Goal: Task Accomplishment & Management: Complete application form

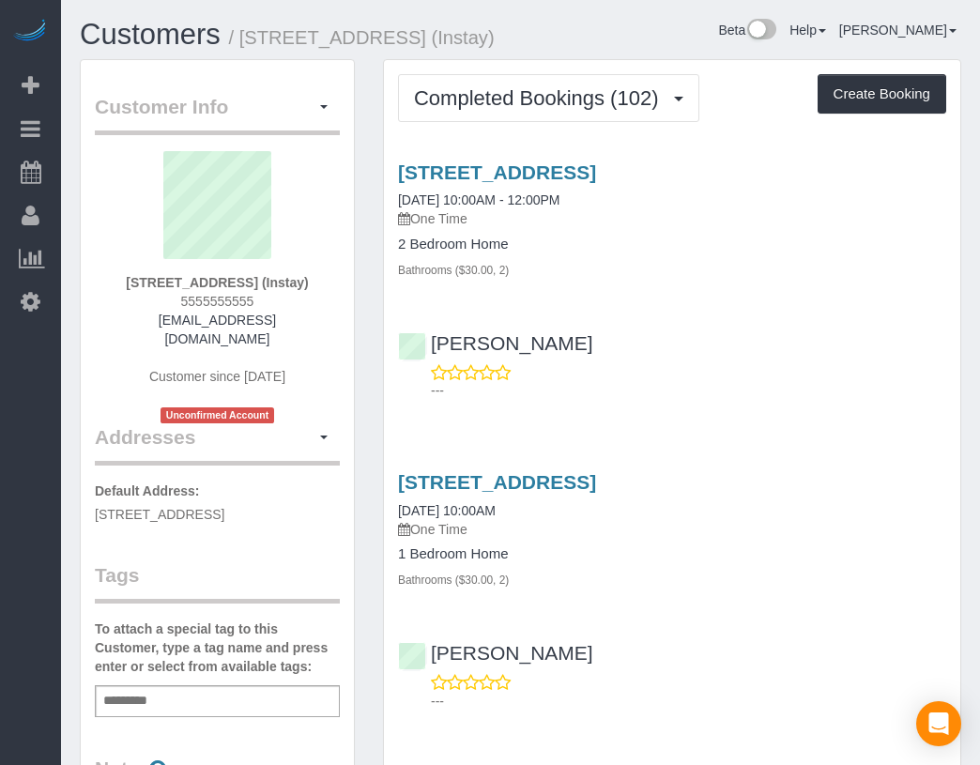
drag, startPoint x: 727, startPoint y: 32, endPoint x: 693, endPoint y: 31, distance: 33.8
click at [693, 31] on div "Beta Help Help Docs Take a Tour Contact Support [PERSON_NAME] My Account Change…" at bounding box center [748, 35] width 455 height 33
click at [871, 98] on button "Create Booking" at bounding box center [881, 93] width 129 height 39
select select "IA"
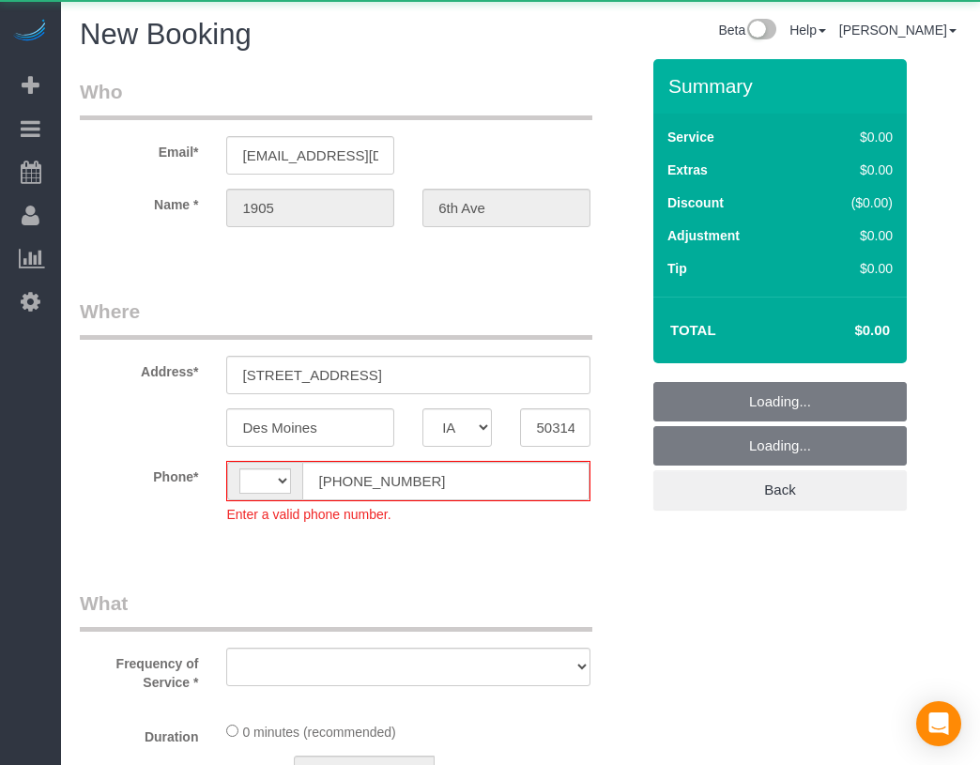
select select "string:[GEOGRAPHIC_DATA]"
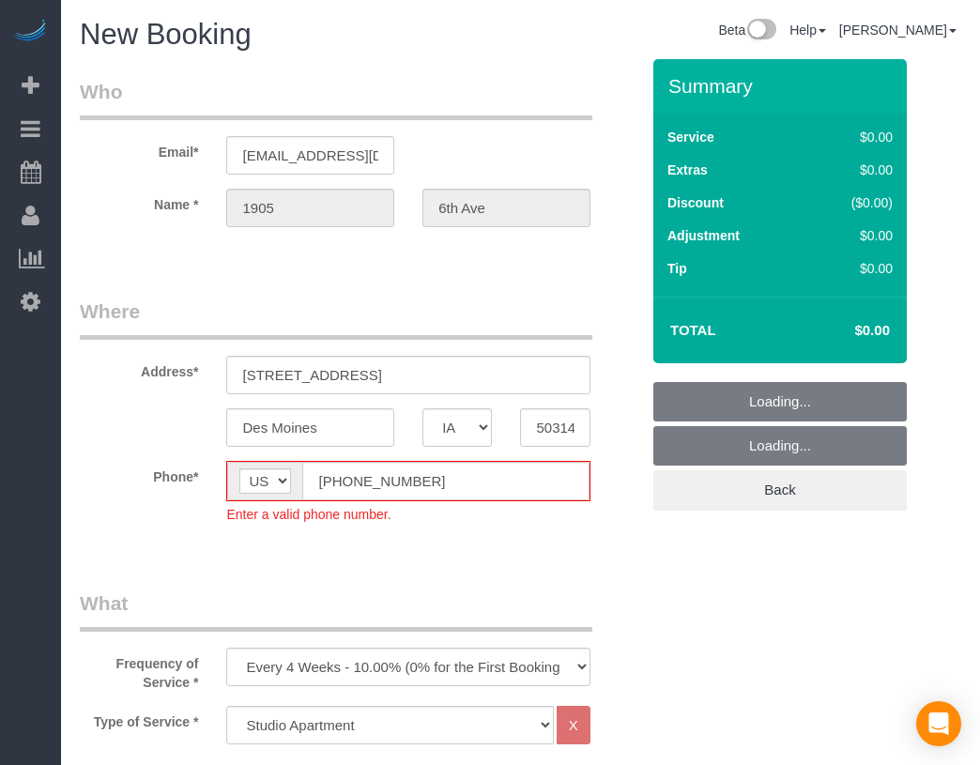
select select "object:1957"
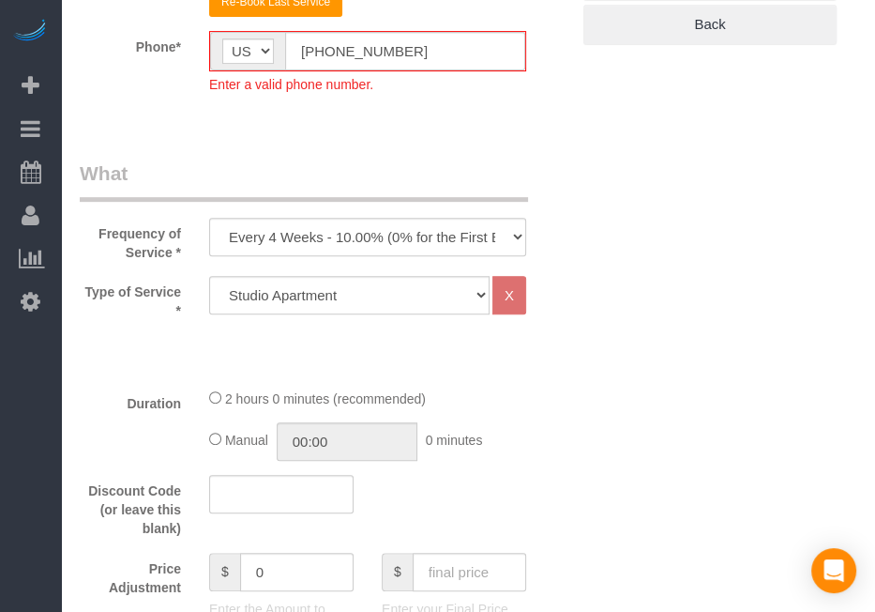
scroll to position [469, 0]
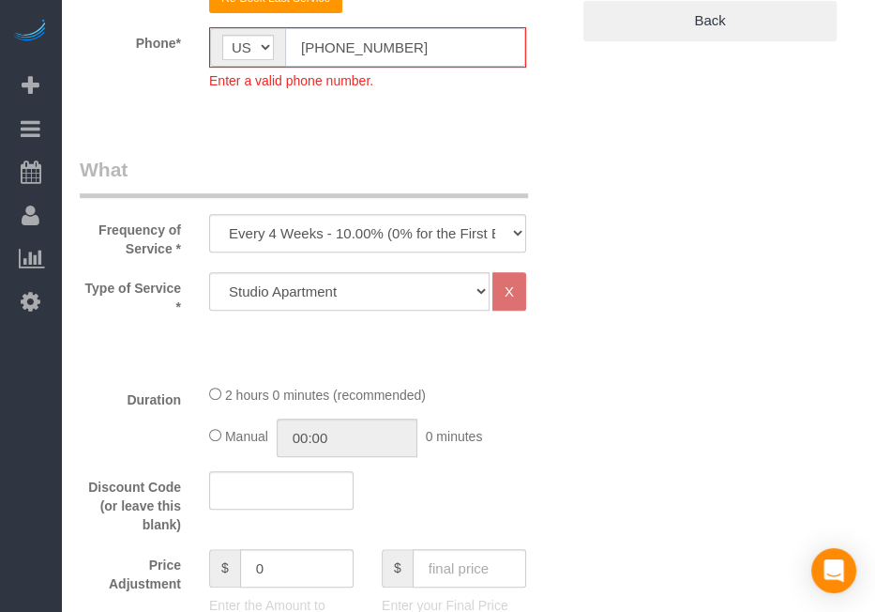
click at [323, 42] on input "[PHONE_NUMBER]" at bounding box center [405, 47] width 240 height 38
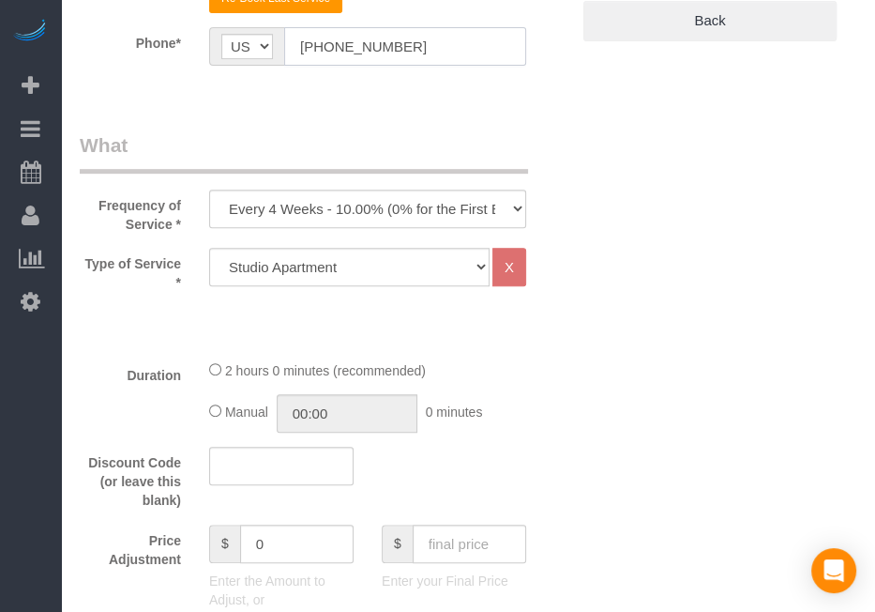
type input "[PHONE_NUMBER]"
click at [338, 208] on select "Every 6 Weeks (0% for the First Booking) One Time Every 8 Weeks (0% for the Fir…" at bounding box center [367, 209] width 317 height 38
select select "object:1959"
click at [209, 190] on select "Every 6 Weeks (0% for the First Booking) One Time Every 8 Weeks (0% for the Fir…" at bounding box center [367, 209] width 317 height 38
drag, startPoint x: 367, startPoint y: 271, endPoint x: 299, endPoint y: 297, distance: 72.5
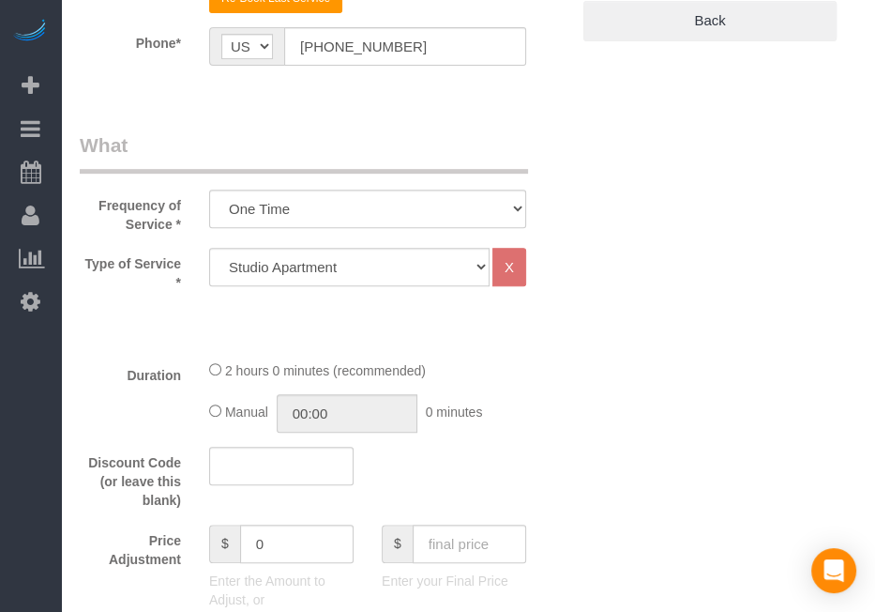
click at [293, 304] on div "Type of Service * Studio Apartment 1 Bedroom Home 2 Bedroom Home 3 Bedroom Home…" at bounding box center [325, 296] width 490 height 97
click at [325, 264] on select "Studio Apartment 1 Bedroom Home 2 Bedroom Home 3 Bedroom Home 4 Bedroom Home 5 …" at bounding box center [349, 267] width 281 height 38
select select "18"
click at [209, 248] on select "Studio Apartment 1 Bedroom Home 2 Bedroom Home 3 Bedroom Home 4 Bedroom Home 5 …" at bounding box center [349, 267] width 281 height 38
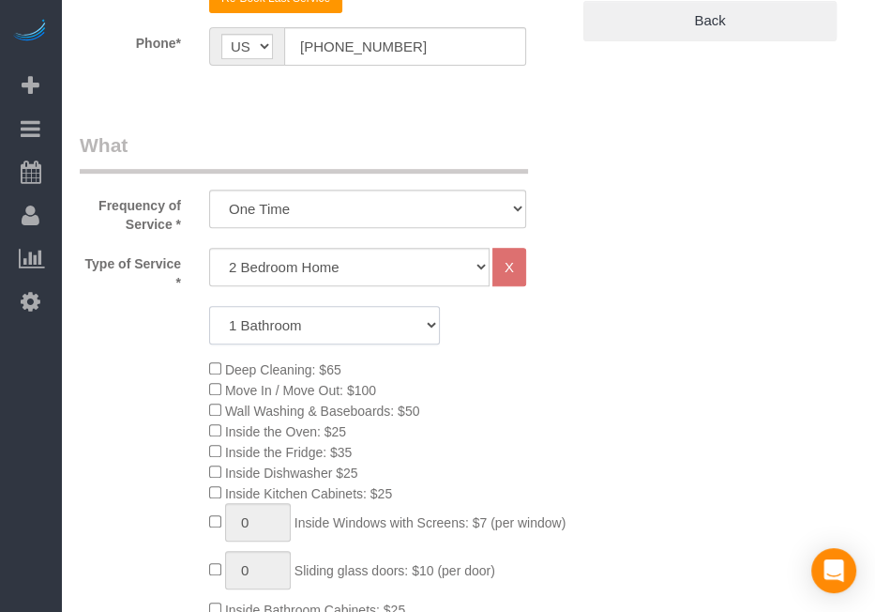
click at [332, 324] on select "1 Bathroom 2 Bathrooms 3 Bathrooms 4 Bathrooms 5 Bathrooms 6 Bathrooms" at bounding box center [324, 325] width 231 height 38
select select "2"
click at [209, 306] on select "1 Bathroom 2 Bathrooms 3 Bathrooms 4 Bathrooms 5 Bathrooms 6 Bathrooms" at bounding box center [324, 325] width 231 height 38
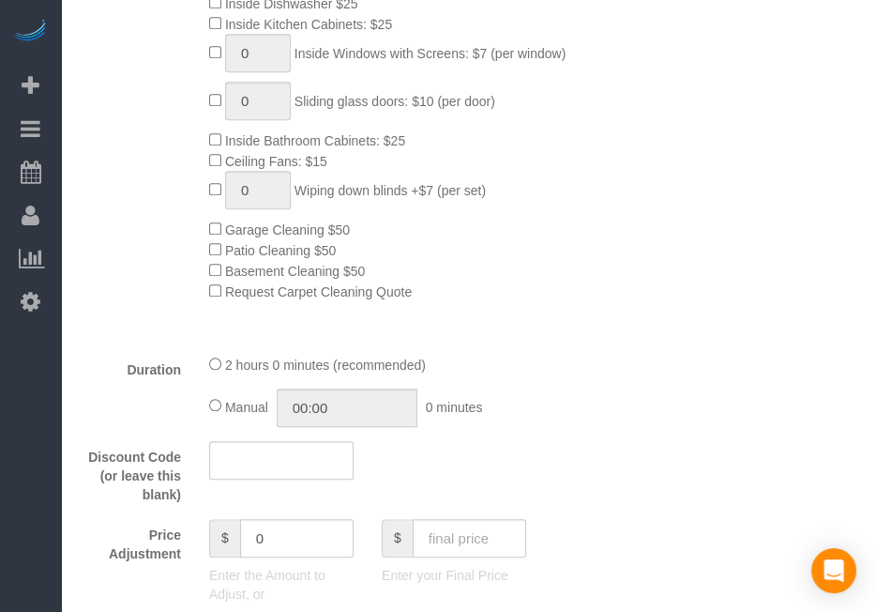
scroll to position [1220, 0]
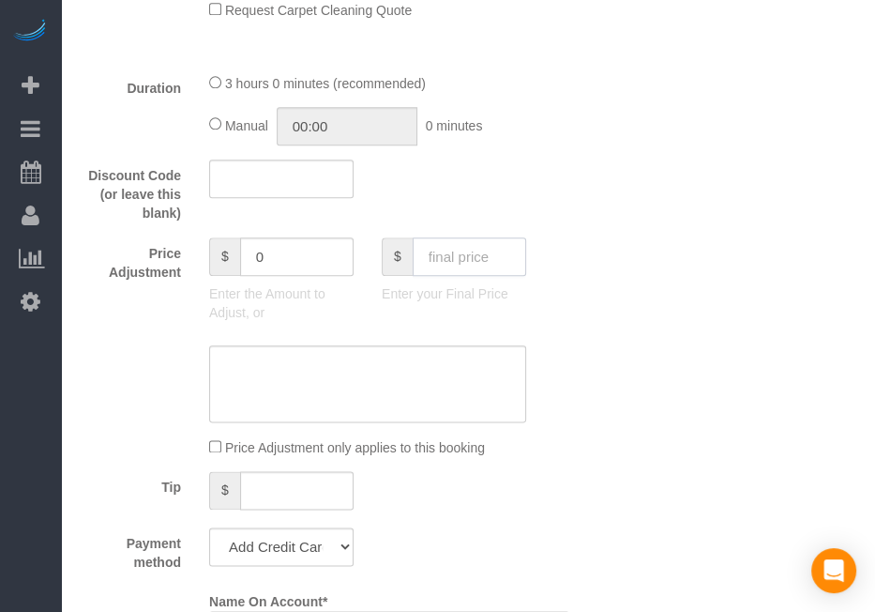
click at [481, 276] on input "text" at bounding box center [470, 256] width 114 height 38
type input "5"
type input "95"
click at [582, 223] on div "Discount Code (or leave this blank)" at bounding box center [325, 192] width 518 height 64
click at [326, 566] on select "Add Credit Card Cash Check Paypal" at bounding box center [281, 546] width 145 height 38
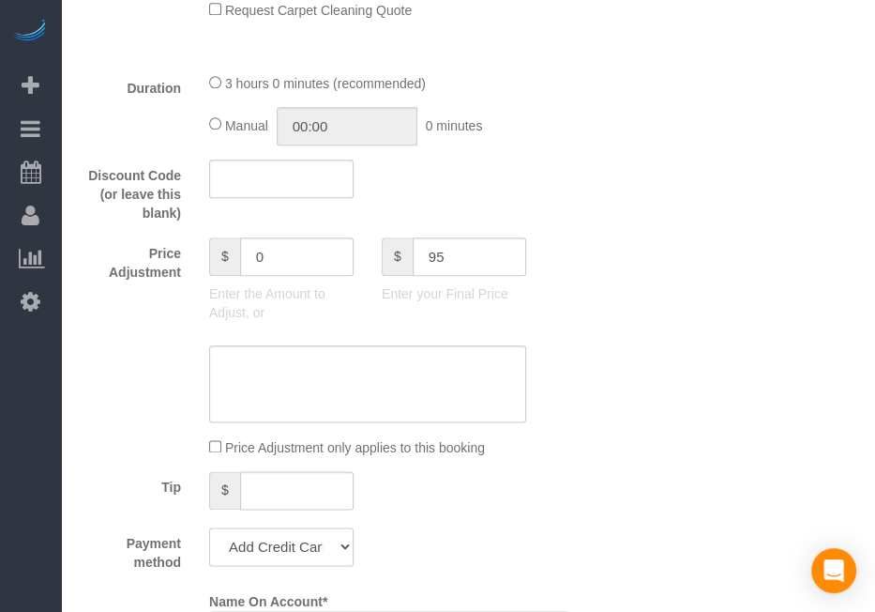
type input "-94"
select select "string:check"
click at [209, 553] on select "Add Credit Card Cash Check Paypal" at bounding box center [281, 546] width 145 height 38
click at [570, 419] on div at bounding box center [325, 383] width 518 height 77
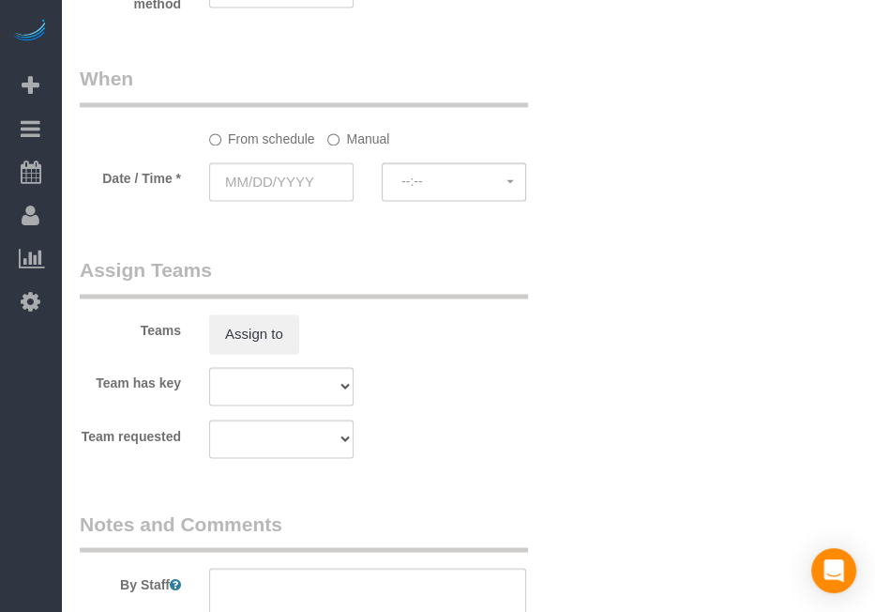
scroll to position [1783, 0]
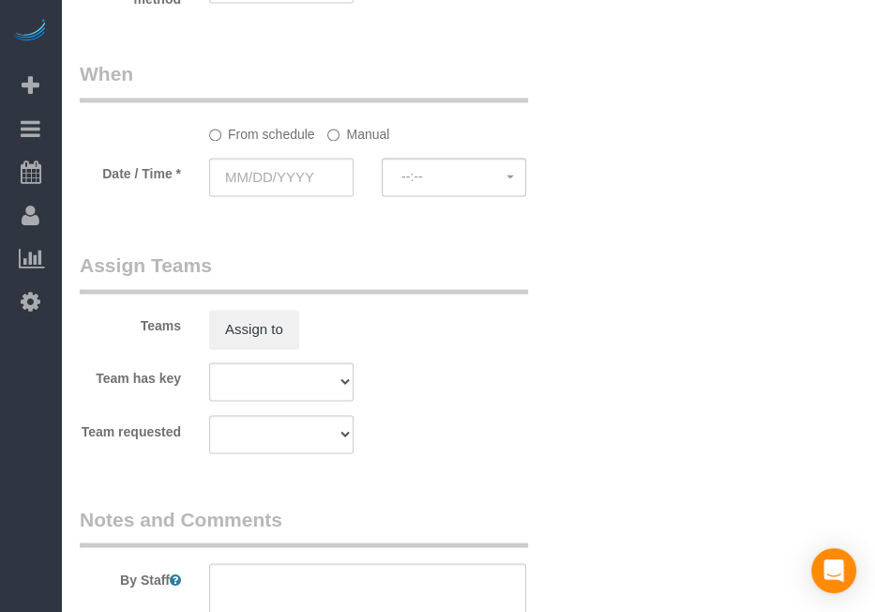
drag, startPoint x: 468, startPoint y: 289, endPoint x: 335, endPoint y: 216, distance: 152.0
click at [317, 196] on input "text" at bounding box center [281, 177] width 145 height 38
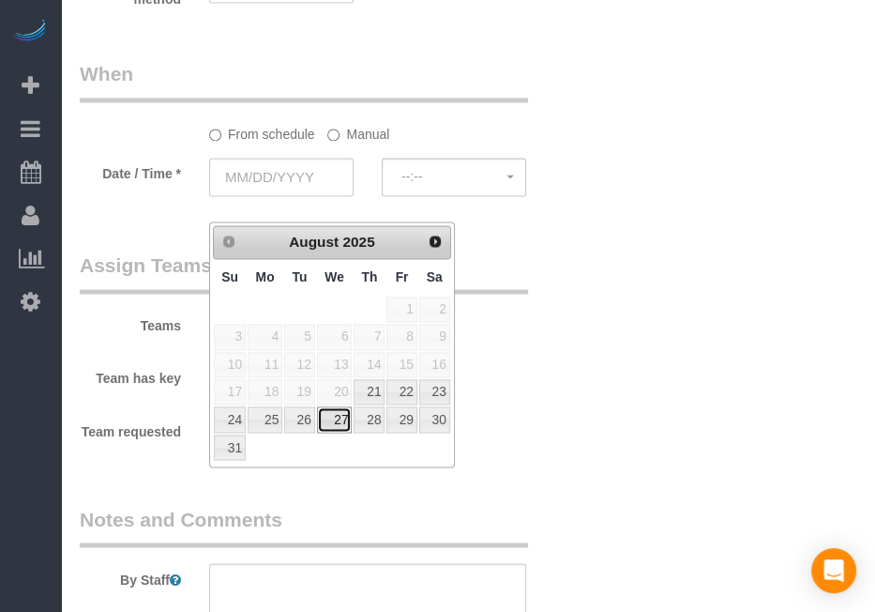
click at [330, 416] on link "27" at bounding box center [335, 418] width 36 height 25
type input "[DATE]"
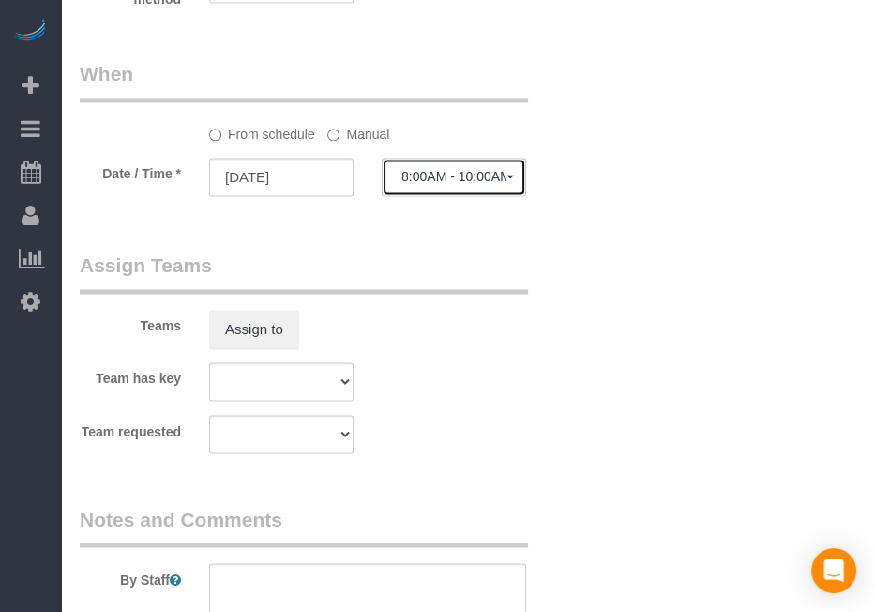
click at [409, 196] on button "8:00AM - 10:00AM" at bounding box center [454, 177] width 145 height 38
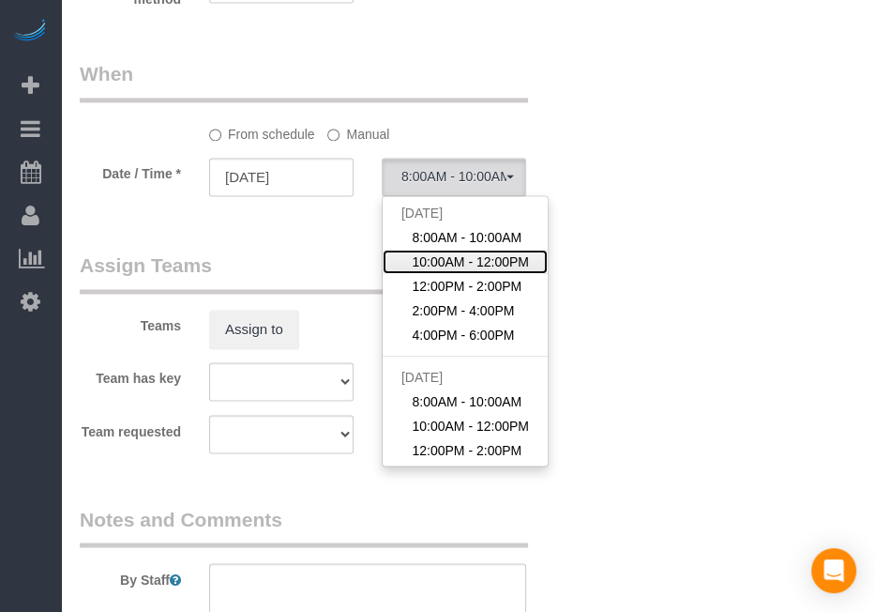
click at [483, 271] on span "10:00AM - 12:00PM" at bounding box center [470, 261] width 117 height 19
select select "spot2"
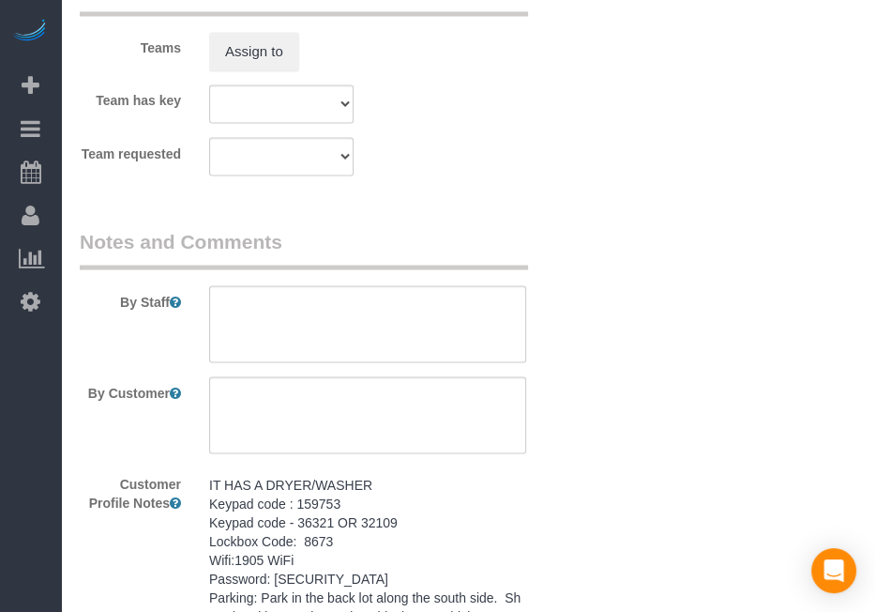
scroll to position [2064, 0]
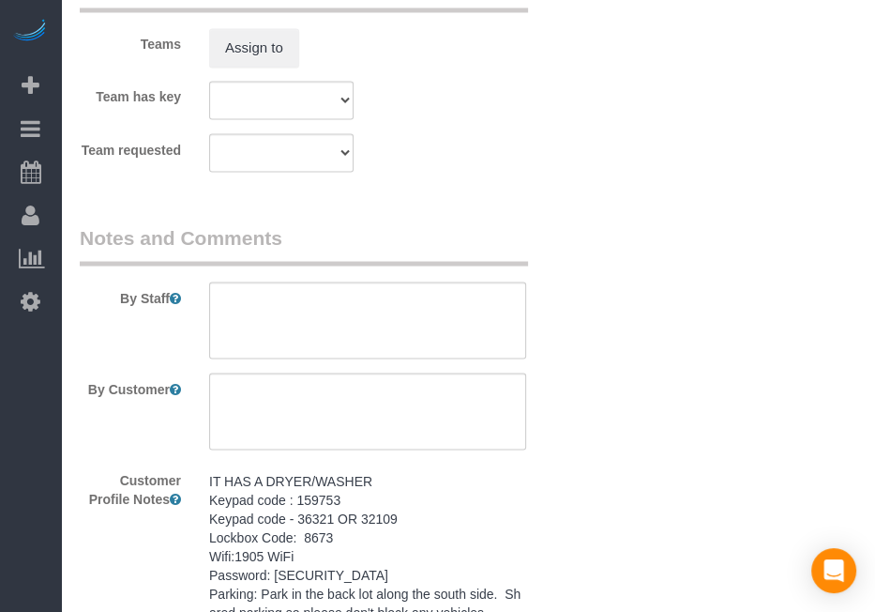
click at [354, 534] on pre "IT HAS A DRYER/WASHER Keypad code : 159753 Keypad code - 36321 OR 32109 Lockbox…" at bounding box center [367, 621] width 317 height 300
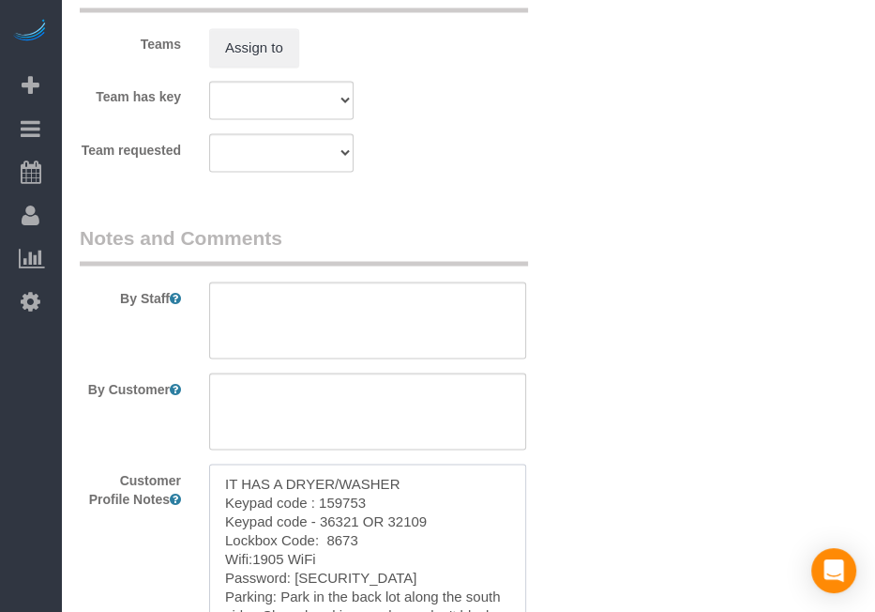
click at [354, 534] on textarea "IT HAS A DRYER/WASHER Keypad code : 159753 Keypad code - 36321 OR 32109 Lockbox…" at bounding box center [367, 567] width 317 height 207
click at [438, 299] on div "By Staff" at bounding box center [325, 290] width 518 height 135
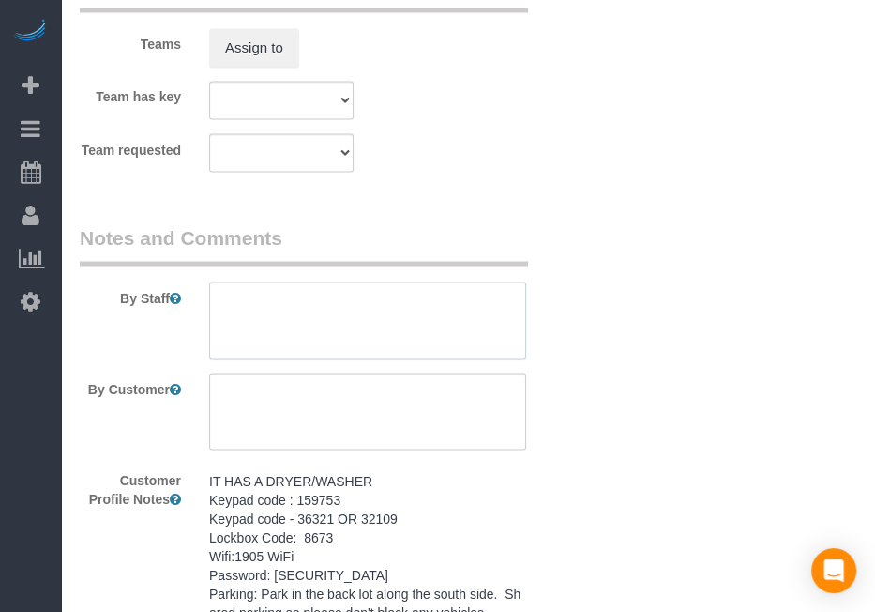
click at [464, 317] on textarea at bounding box center [367, 320] width 317 height 77
paste textarea "IT HAS A DRYER/WASHER Keypad code : 159753 Keypad code - 36321 OR 32109 Lockbox…"
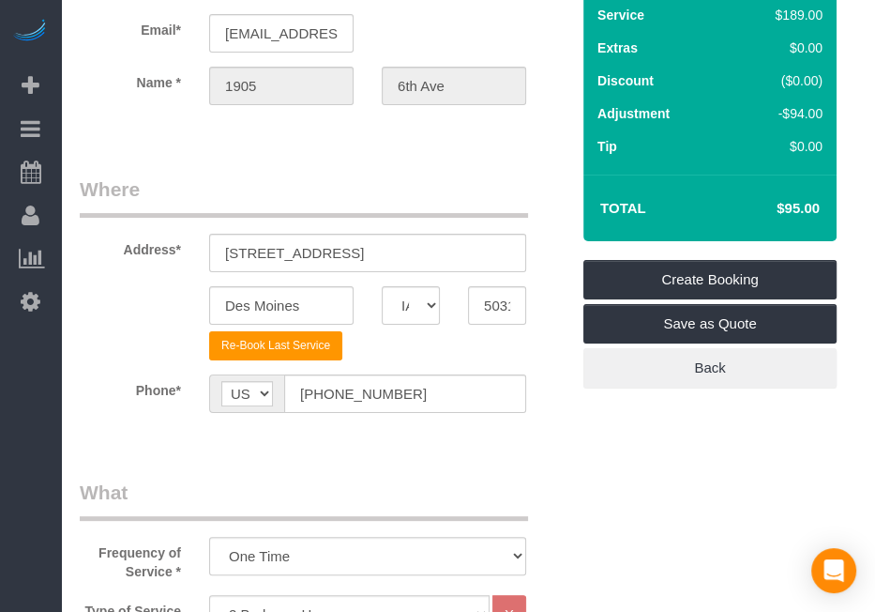
scroll to position [63, 0]
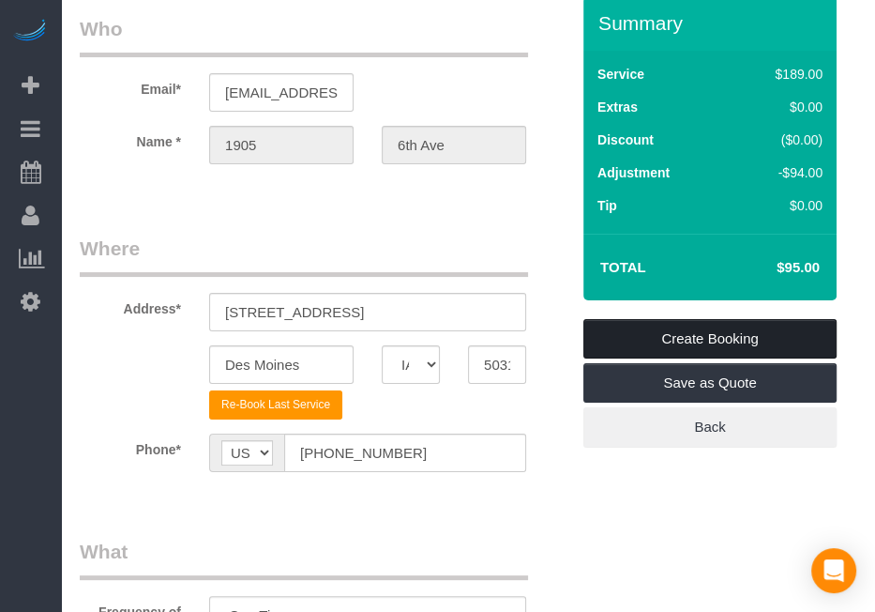
type textarea "IT HAS A DRYER/WASHER Keypad code : 159753 Keypad code - 36321 OR 32109 Lockbox…"
click at [750, 342] on link "Create Booking" at bounding box center [710, 338] width 253 height 39
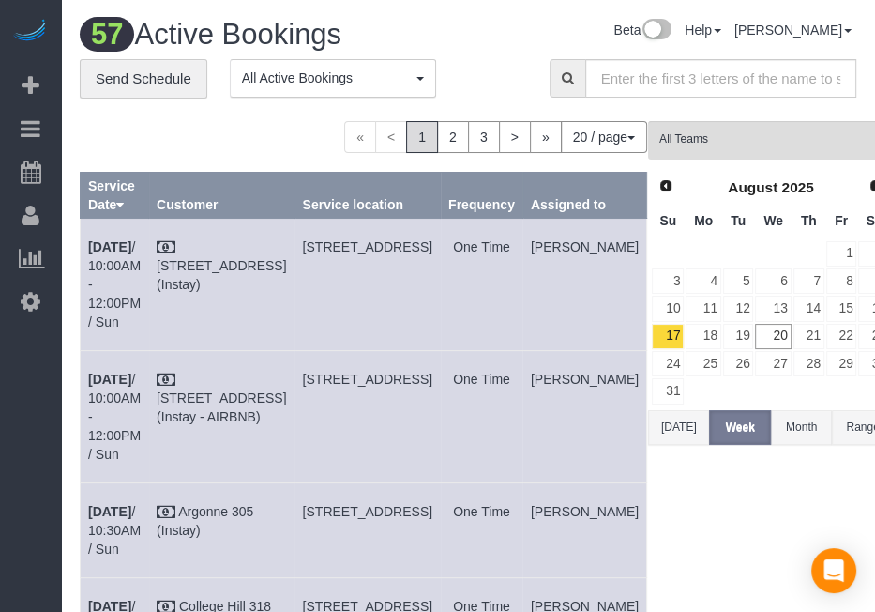
click at [32, 358] on div "Beta Add Booking Bookings Active Bookings Cancelled Bookings Quote Inquiries Do…" at bounding box center [30, 306] width 61 height 612
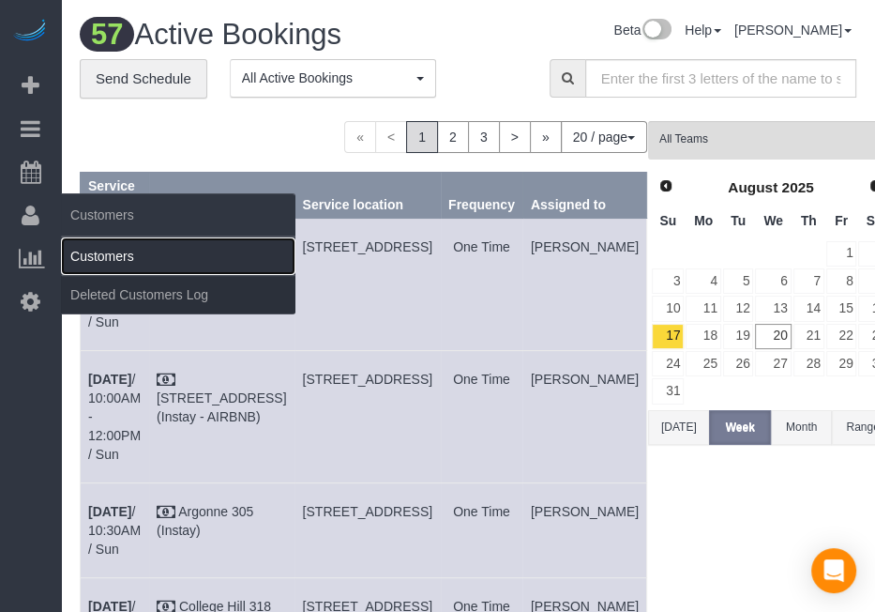
click at [88, 260] on link "Customers" at bounding box center [178, 256] width 235 height 38
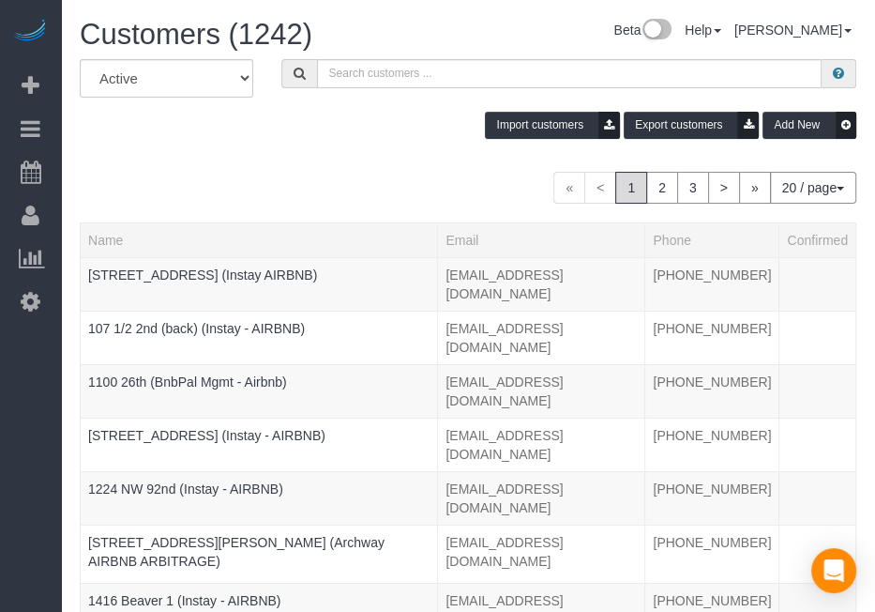
click at [15, 430] on div "Beta Add Booking Bookings Active Bookings Cancelled Bookings Quote Inquiries Do…" at bounding box center [30, 306] width 61 height 612
click at [49, 448] on div "Beta Add Booking Bookings Active Bookings Cancelled Bookings Quote Inquiries Do…" at bounding box center [30, 306] width 61 height 612
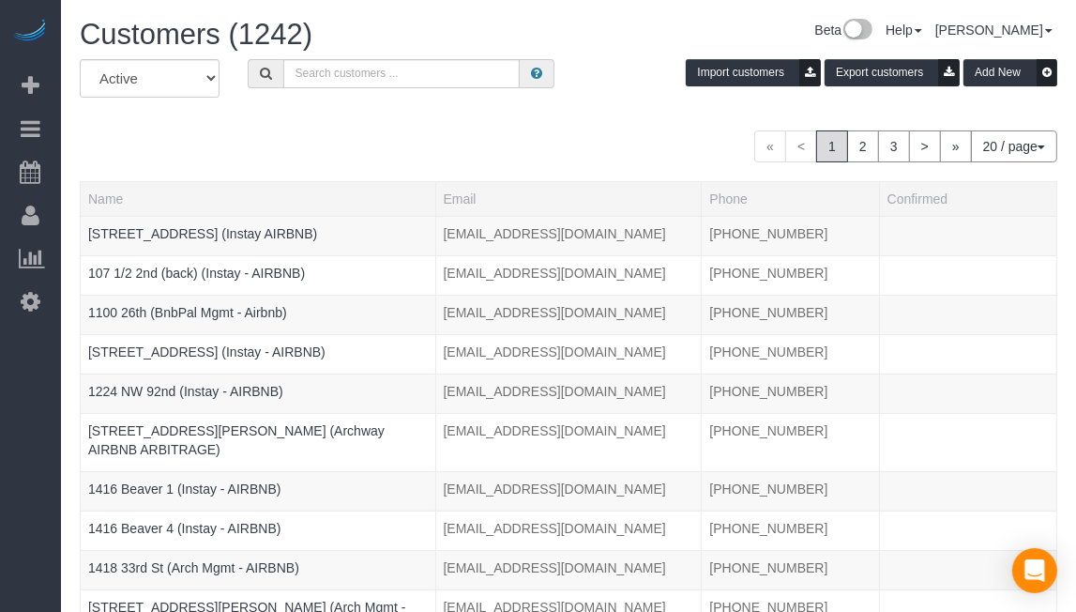
click at [373, 101] on div "All Active Archived Import customers Export customers Add New" at bounding box center [569, 85] width 1006 height 53
click at [395, 68] on input "text" at bounding box center [401, 73] width 236 height 29
paste input "[STREET_ADDRESS]"
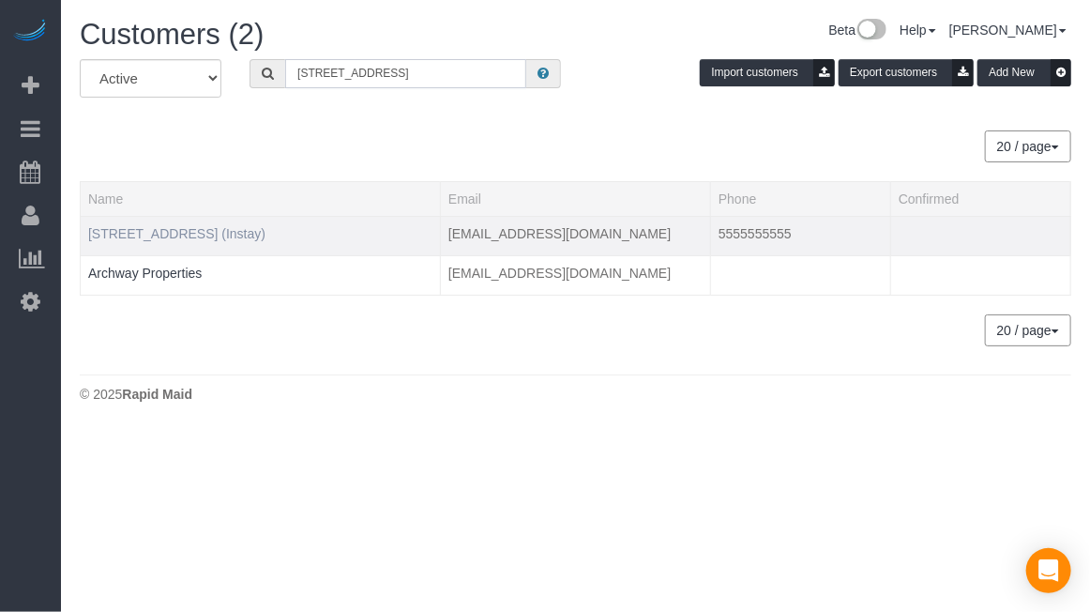
type input "[STREET_ADDRESS]"
click at [200, 234] on link "[STREET_ADDRESS] (Instay)" at bounding box center [176, 233] width 177 height 15
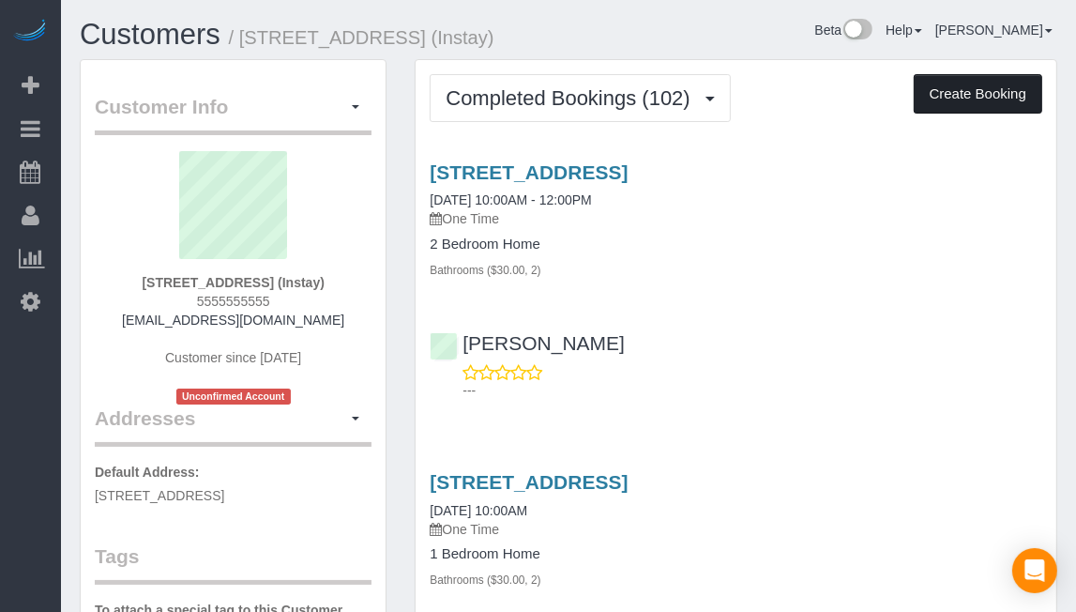
click at [977, 86] on button "Create Booking" at bounding box center [978, 93] width 129 height 39
select select "IA"
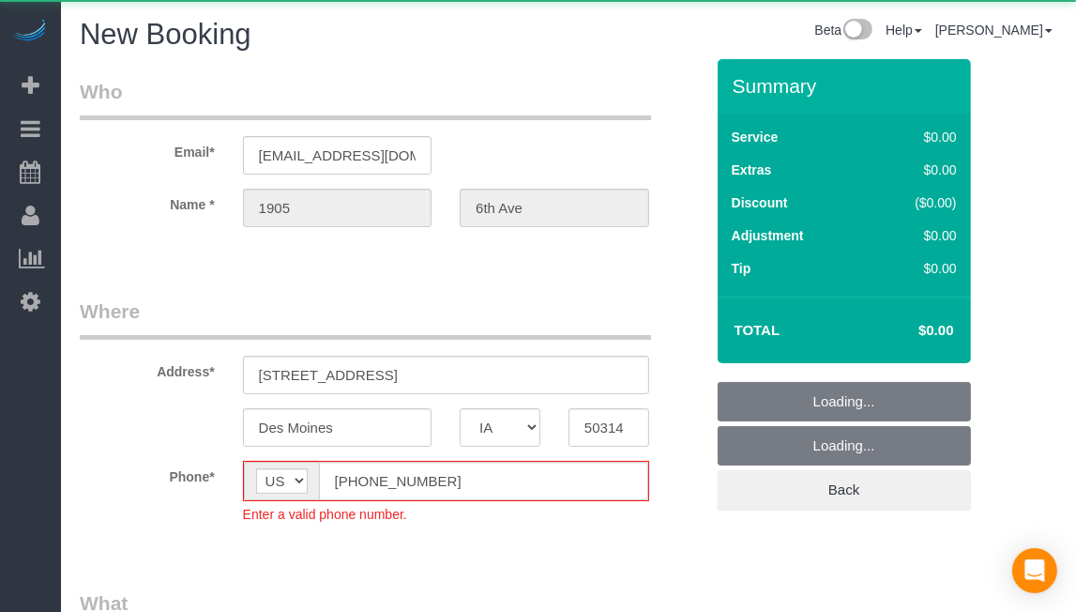
select select "object:4143"
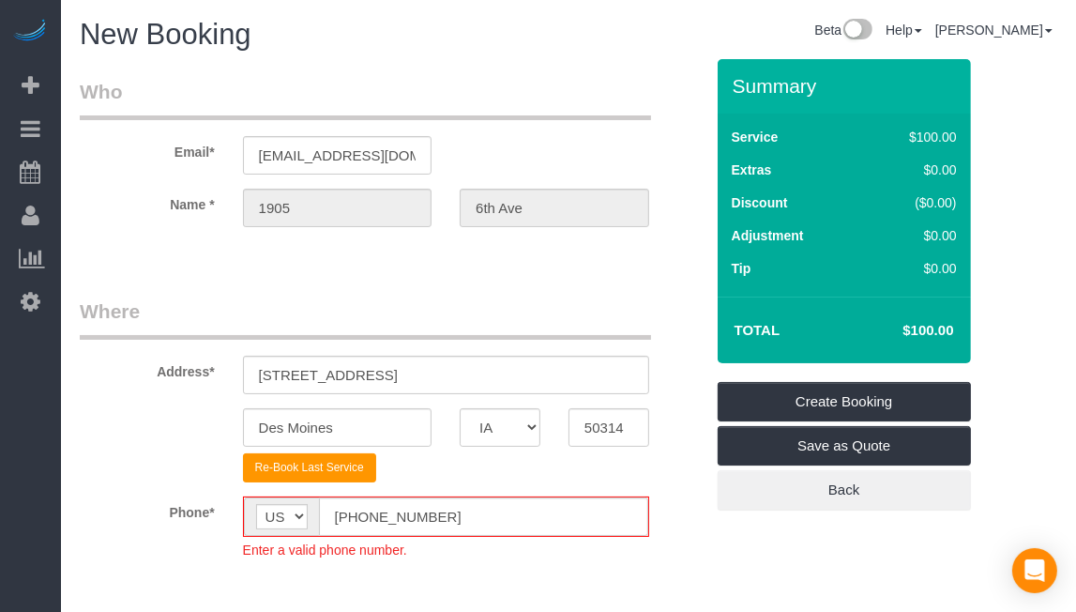
click at [25, 384] on div "Beta Add Booking Bookings Active Bookings Cancelled Bookings Quote Inquiries Do…" at bounding box center [30, 306] width 61 height 612
click at [356, 526] on input "[PHONE_NUMBER]" at bounding box center [483, 516] width 329 height 38
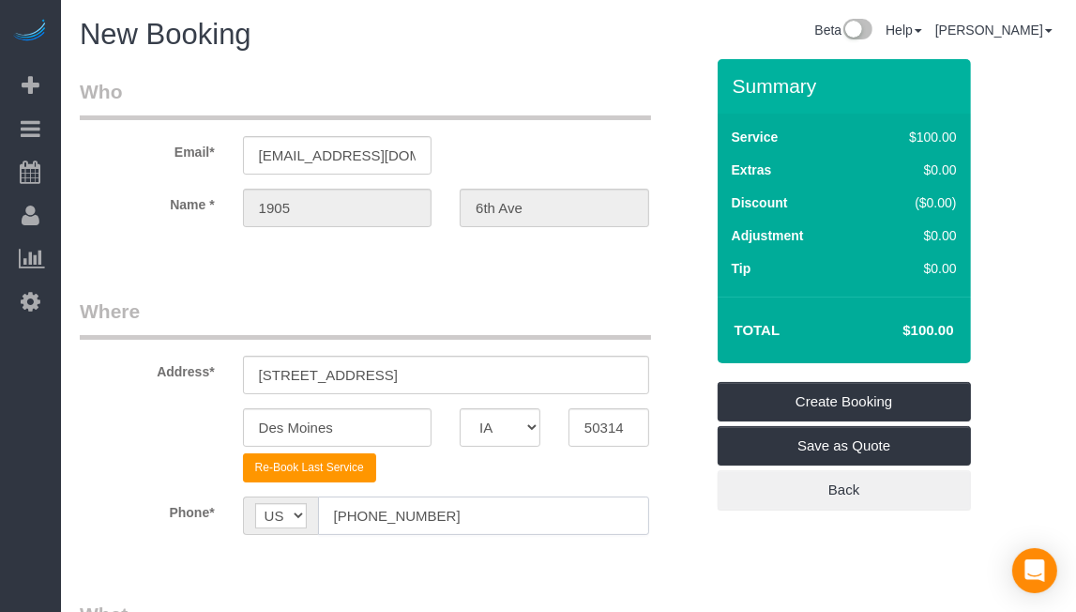
type input "[PHONE_NUMBER]"
drag, startPoint x: 721, startPoint y: 532, endPoint x: 672, endPoint y: 538, distance: 49.1
click at [706, 541] on div "Summary Service $100.00 Extras $0.00 Discount ($0.00) Adjustment $0.00 Tip $0.00" at bounding box center [826, 303] width 245 height 488
click at [662, 538] on sui-booking-location "Phone* AF AL DZ AD AO AI AQ AG AR AM AW AU AT AZ BS BH BD BB BY BE BZ BJ BM BT …" at bounding box center [392, 522] width 624 height 53
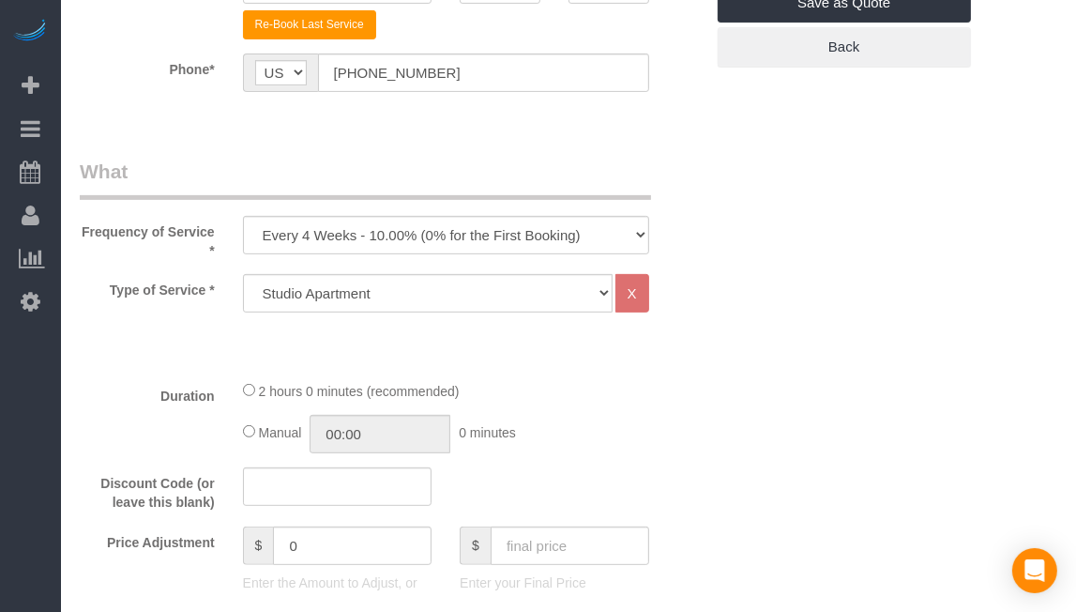
scroll to position [563, 0]
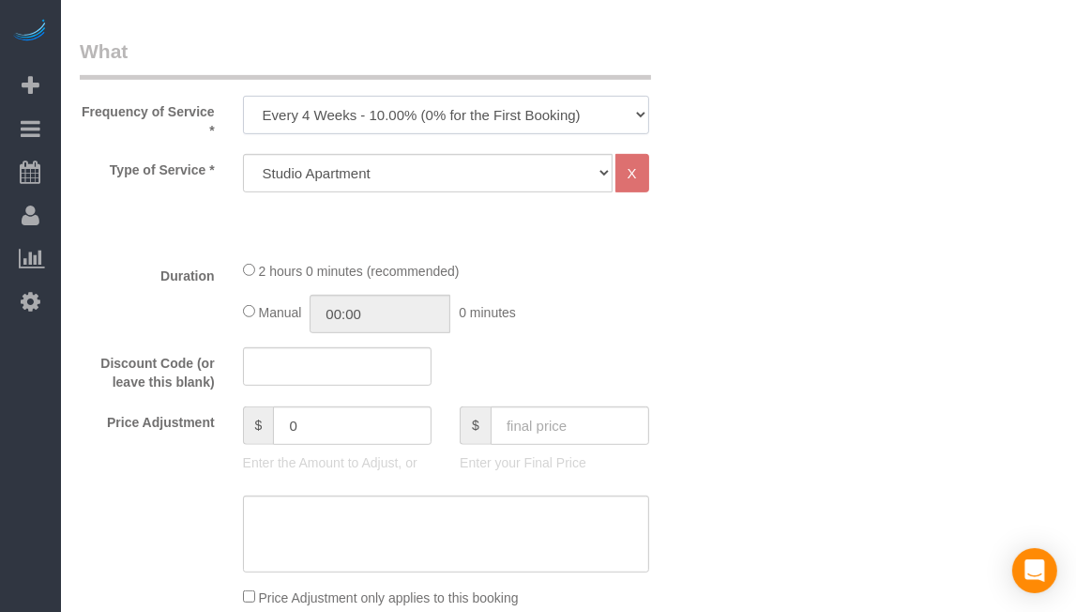
click at [539, 120] on select "Every 6 Weeks (0% for the First Booking) One Time Every 8 Weeks (0% for the Fir…" at bounding box center [446, 115] width 406 height 38
select select "object:4145"
click at [243, 96] on select "Every 6 Weeks (0% for the First Booking) One Time Every 8 Weeks (0% for the Fir…" at bounding box center [446, 115] width 406 height 38
click at [501, 175] on select "Studio Apartment 1 Bedroom Home 2 Bedroom Home 3 Bedroom Home 4 Bedroom Home 5 …" at bounding box center [428, 173] width 370 height 38
select select "18"
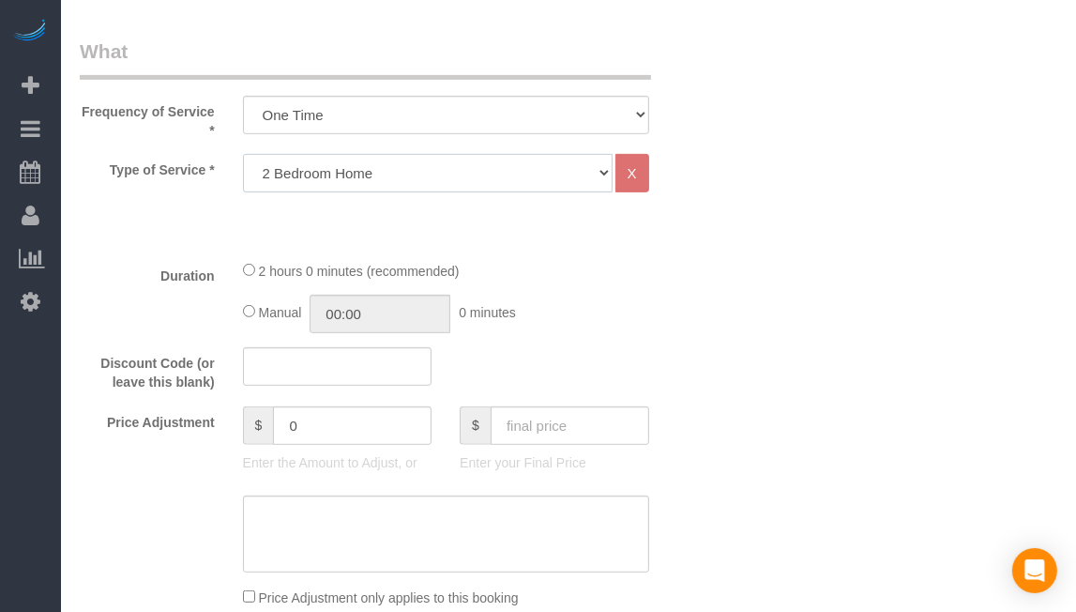
click at [243, 154] on select "Studio Apartment 1 Bedroom Home 2 Bedroom Home 3 Bedroom Home 4 Bedroom Home 5 …" at bounding box center [428, 173] width 370 height 38
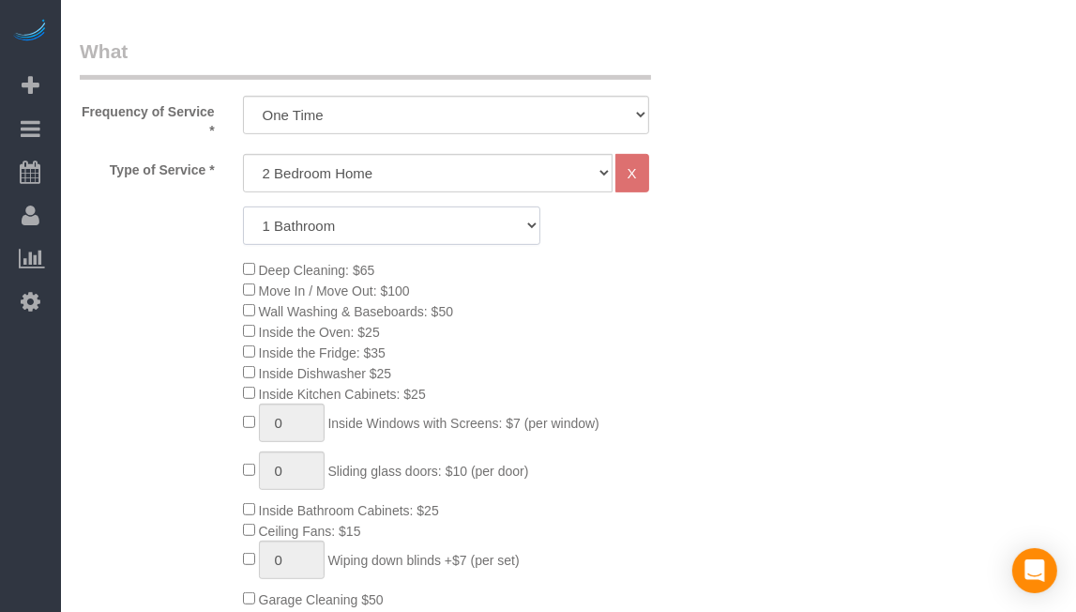
click at [492, 236] on select "1 Bathroom 2 Bathrooms 3 Bathrooms 4 Bathrooms 5 Bathrooms 6 Bathrooms" at bounding box center [391, 225] width 297 height 38
click at [243, 206] on select "1 Bathroom 2 Bathrooms 3 Bathrooms 4 Bathrooms 5 Bathrooms 6 Bathrooms" at bounding box center [391, 225] width 297 height 38
click at [480, 202] on div "Type of Service * Studio Apartment 1 Bedroom Home 2 Bedroom Home 3 Bedroom Home…" at bounding box center [392, 431] width 624 height 555
click at [477, 220] on select "1 Bathroom 2 Bathrooms 3 Bathrooms 4 Bathrooms 5 Bathrooms 6 Bathrooms" at bounding box center [391, 225] width 297 height 38
select select "2"
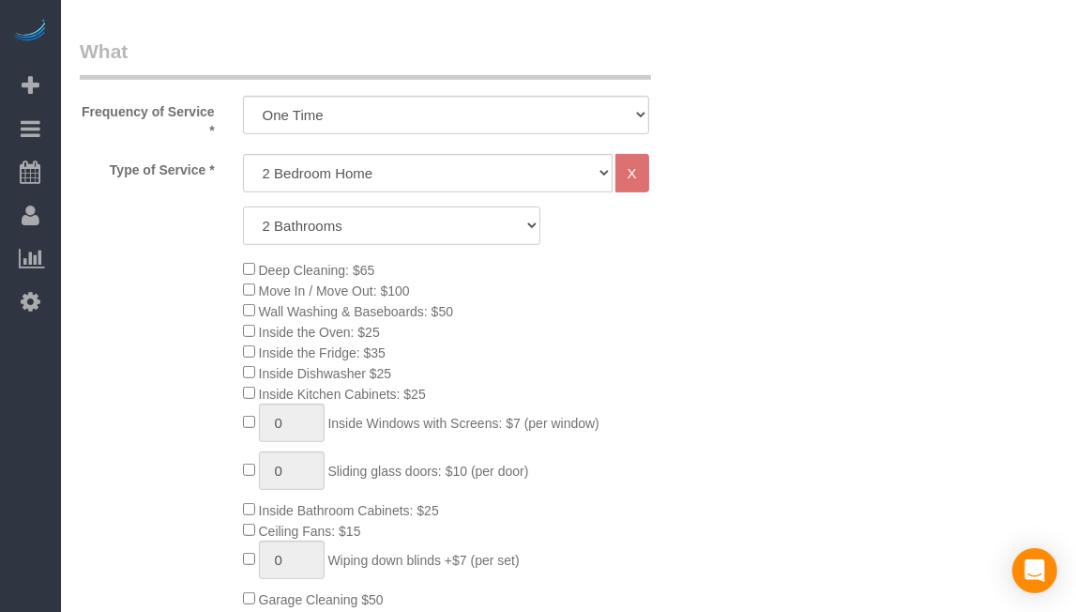
click at [243, 206] on select "1 Bathroom 2 Bathrooms 3 Bathrooms 4 Bathrooms 5 Bathrooms 6 Bathrooms" at bounding box center [391, 225] width 297 height 38
drag, startPoint x: 739, startPoint y: 285, endPoint x: 649, endPoint y: 331, distance: 101.1
click at [649, 331] on div "Deep Cleaning: $65 Move In / Move Out: $100 Wall Washing & Baseboards: $50 Insi…" at bounding box center [473, 465] width 489 height 412
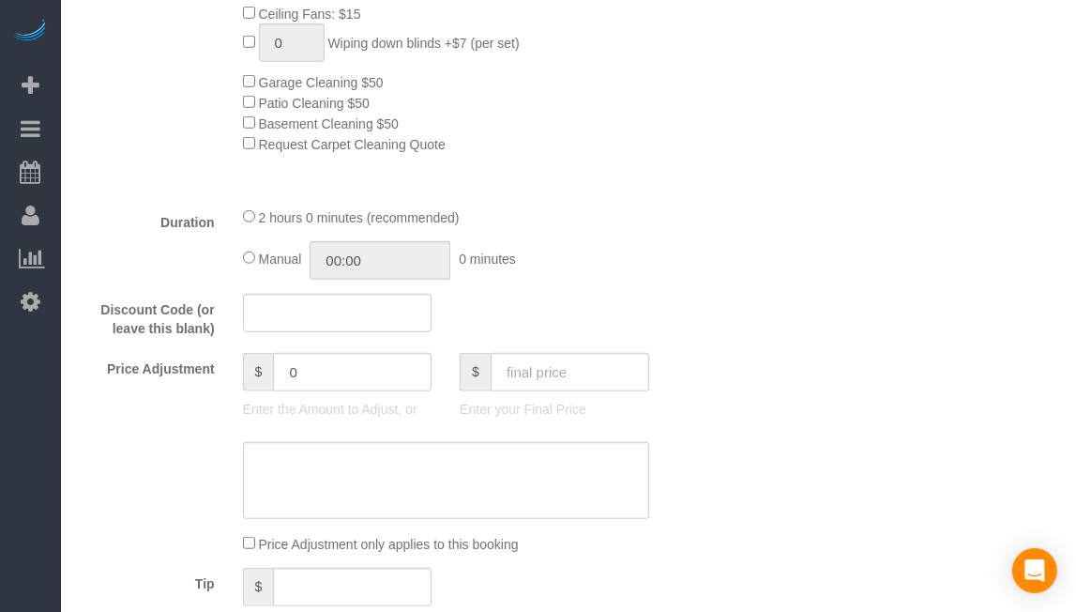
scroll to position [1220, 0]
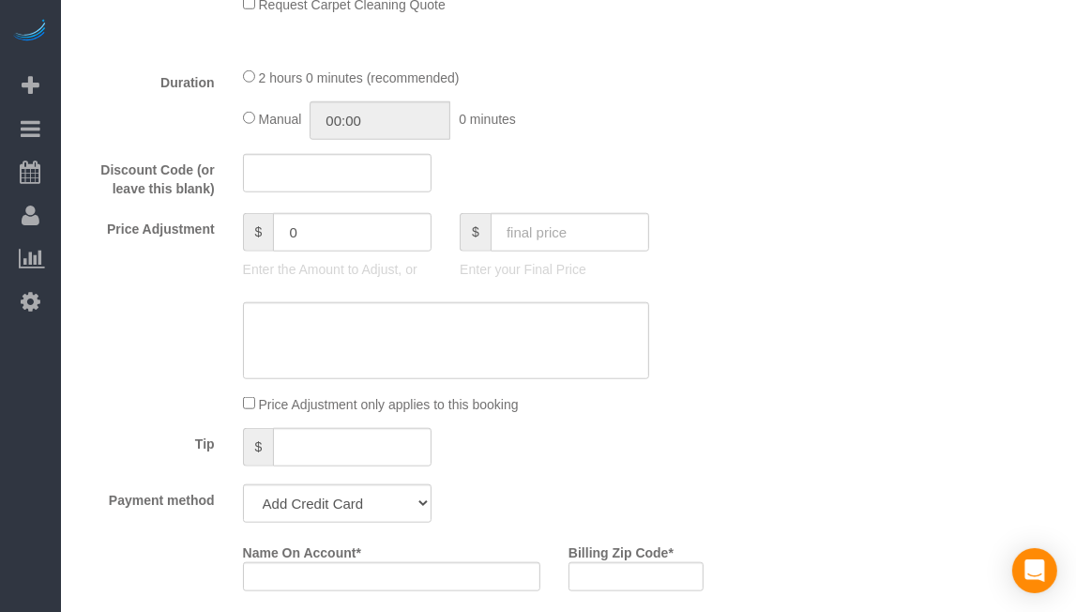
click at [617, 255] on div at bounding box center [555, 253] width 190 height 4
click at [619, 249] on input "text" at bounding box center [570, 232] width 159 height 38
type input "95"
click at [777, 452] on div "Who Email* [EMAIL_ADDRESS][DOMAIN_NAME] Name * 1905 [GEOGRAPHIC_DATA] Where Add…" at bounding box center [569, 372] width 978 height 3067
click at [389, 512] on select "Add Credit Card Cash Check Paypal" at bounding box center [338, 503] width 190 height 38
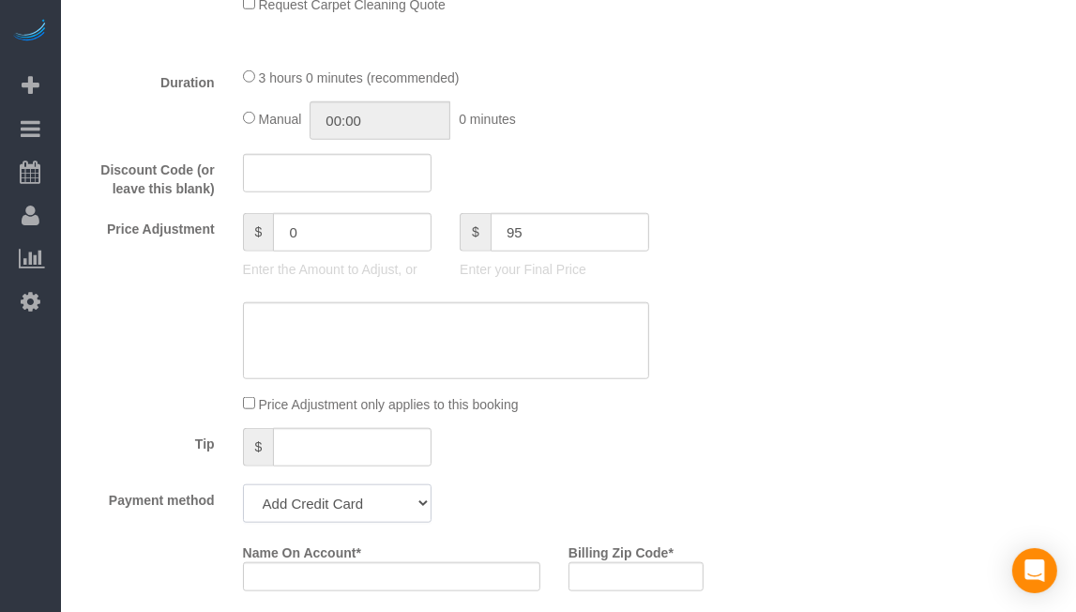
type input "-94"
select select "string:check"
click at [243, 491] on select "Add Credit Card Cash Check Paypal" at bounding box center [338, 503] width 190 height 38
click at [592, 457] on div "Tip $" at bounding box center [392, 449] width 652 height 42
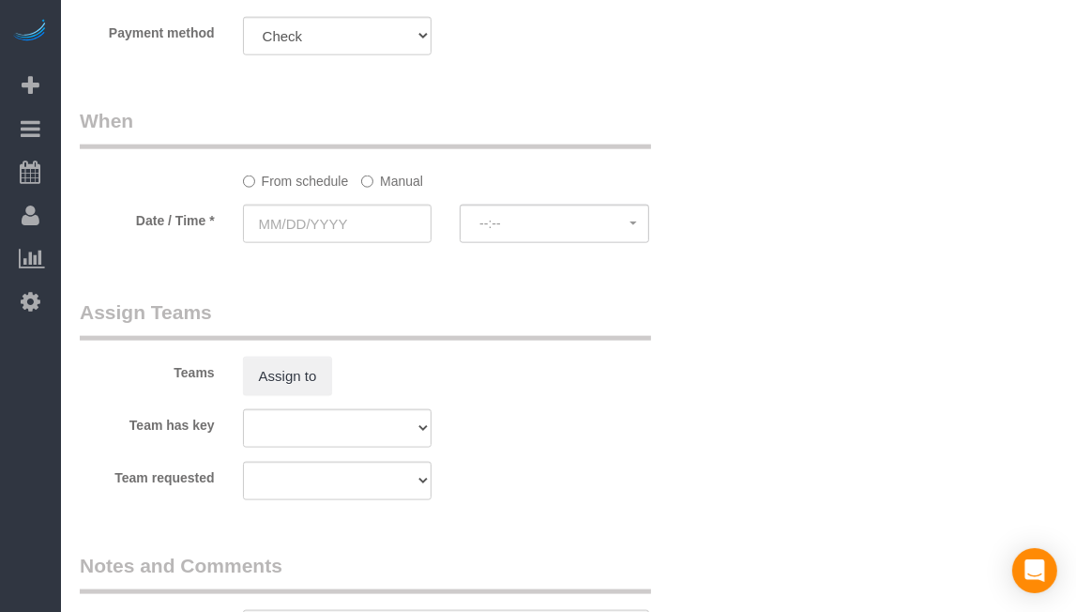
scroll to position [1689, 0]
click at [402, 232] on input "text" at bounding box center [338, 222] width 190 height 38
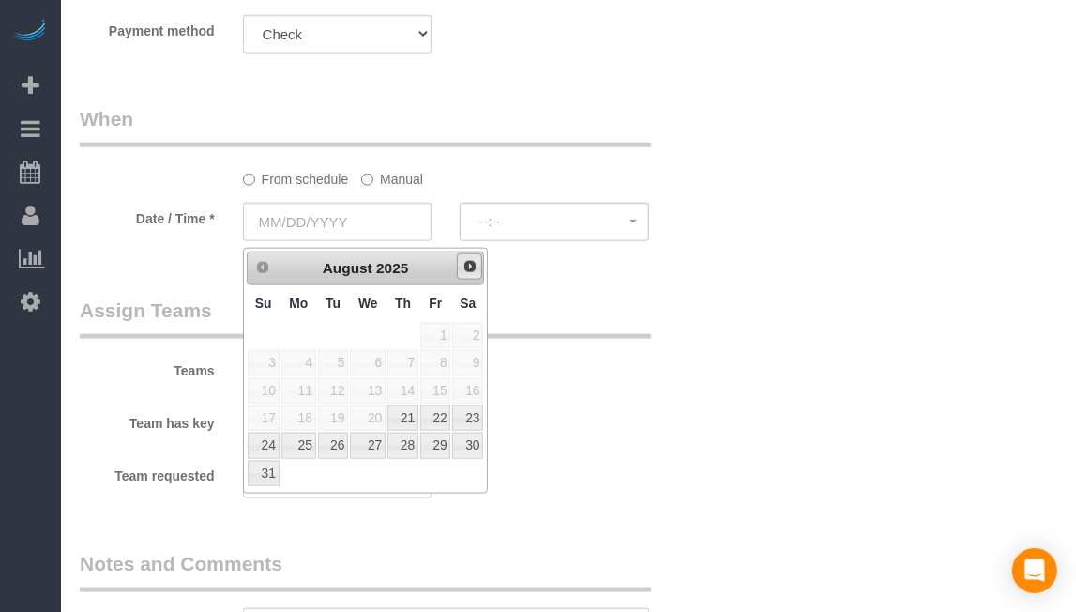
click at [471, 269] on span "Next" at bounding box center [470, 266] width 15 height 15
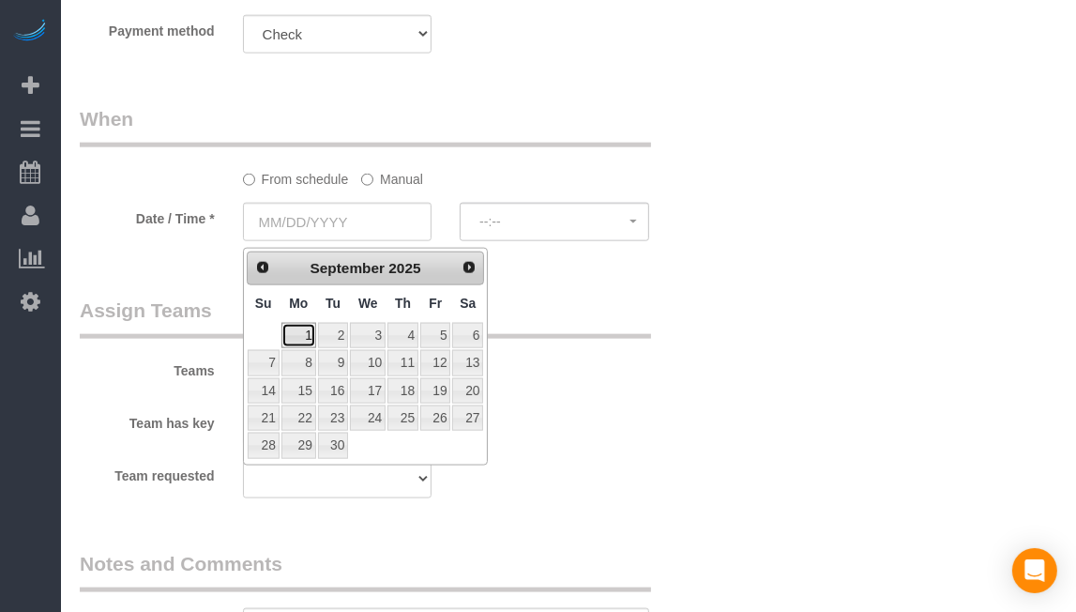
click at [308, 339] on link "1" at bounding box center [299, 335] width 35 height 25
type input "[DATE]"
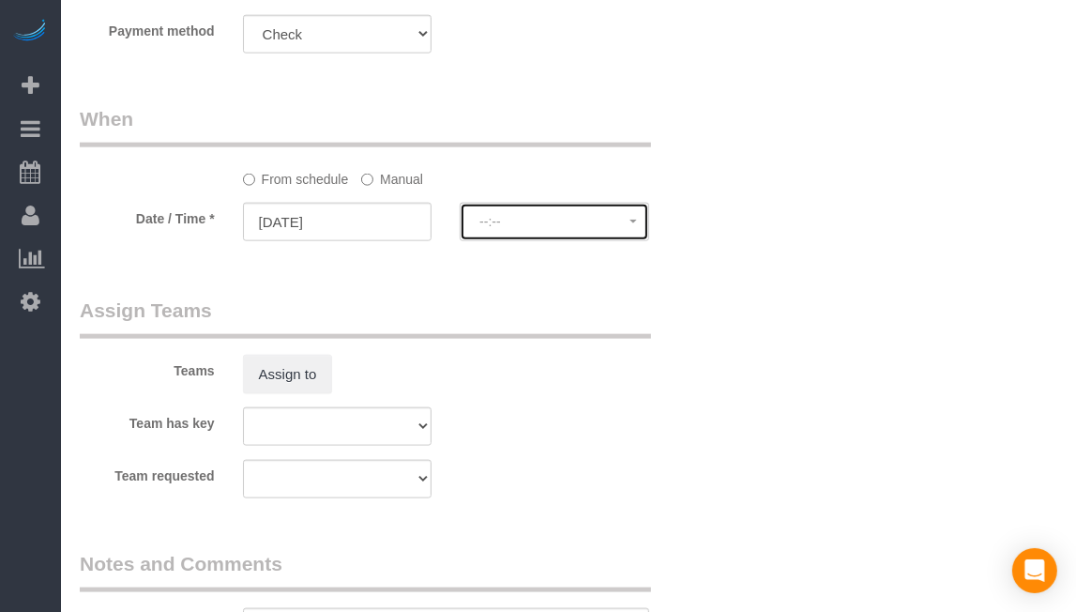
click at [576, 238] on button "--:--" at bounding box center [555, 222] width 190 height 38
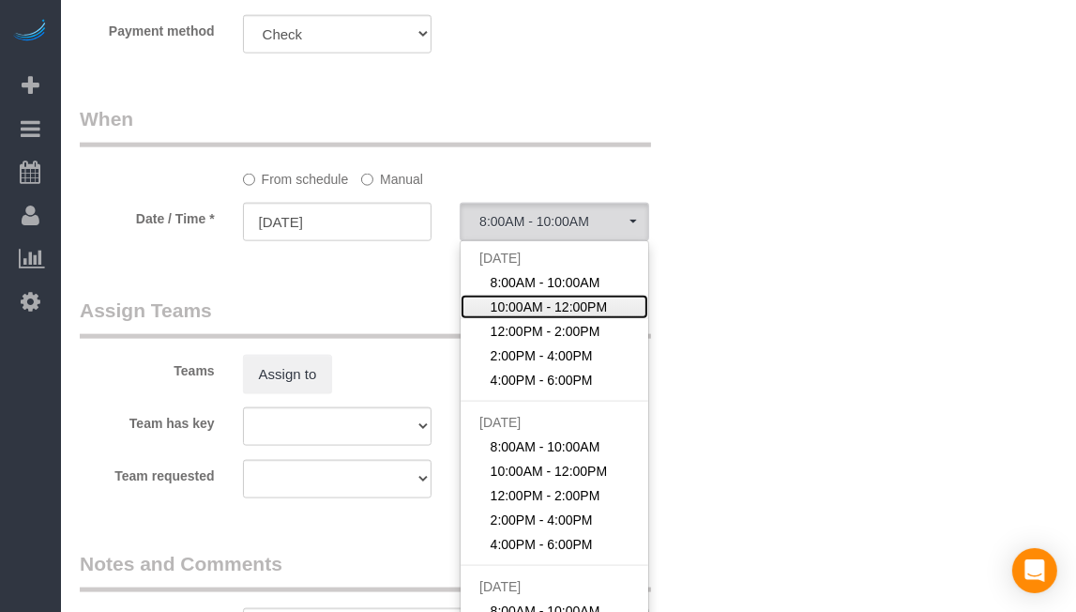
click at [553, 314] on span "10:00AM - 12:00PM" at bounding box center [549, 306] width 117 height 19
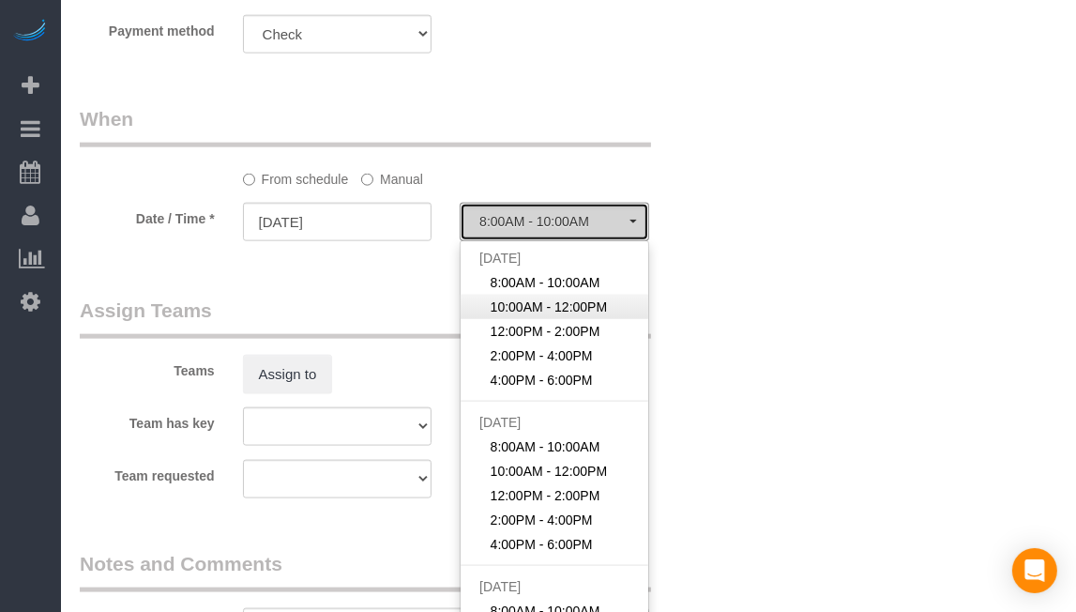
select select "spot27"
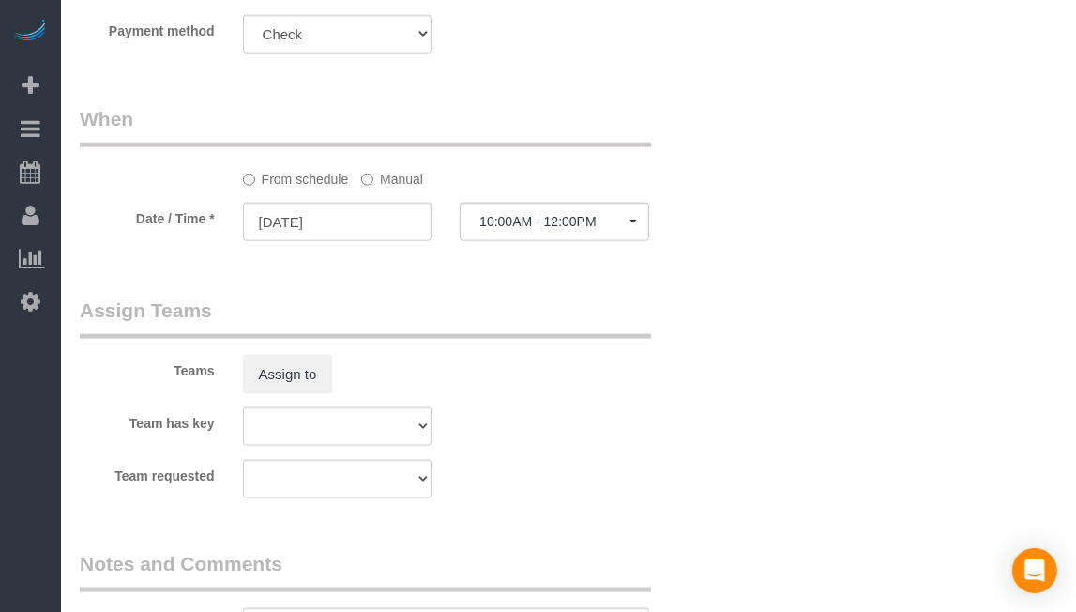
click at [492, 367] on div "Teams Assign to" at bounding box center [392, 346] width 652 height 98
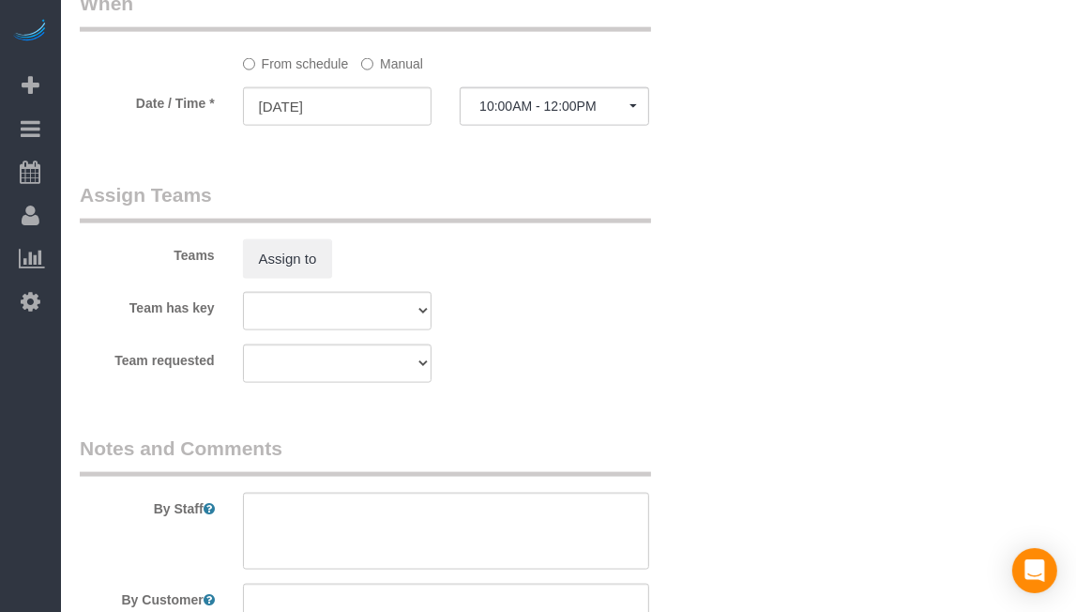
scroll to position [2064, 0]
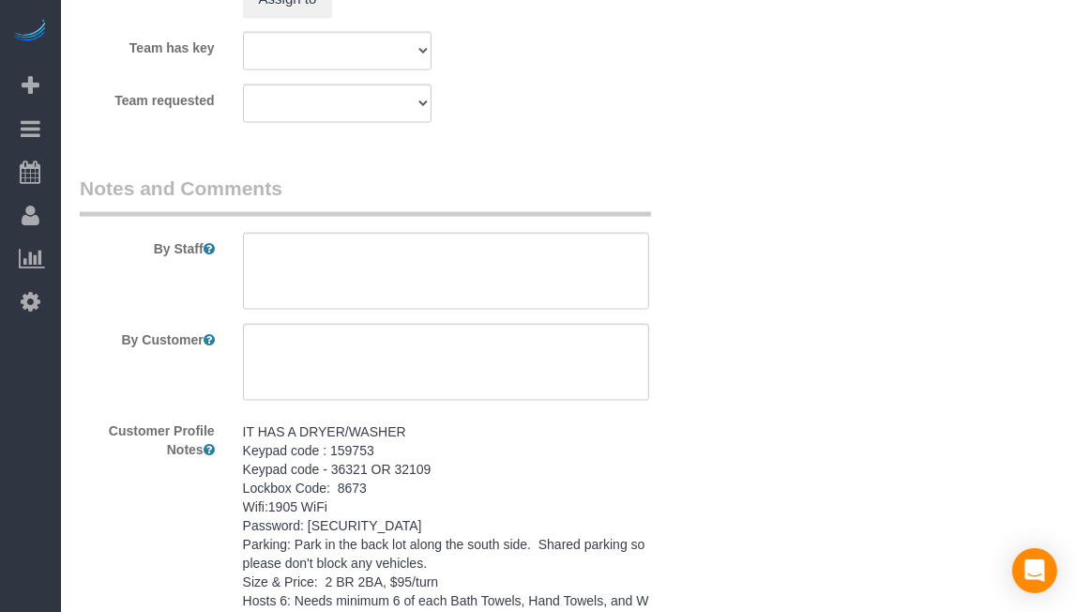
click at [523, 483] on pre "IT HAS A DRYER/WASHER Keypad code : 159753 Keypad code - 36321 OR 32109 Lockbox…" at bounding box center [446, 553] width 406 height 263
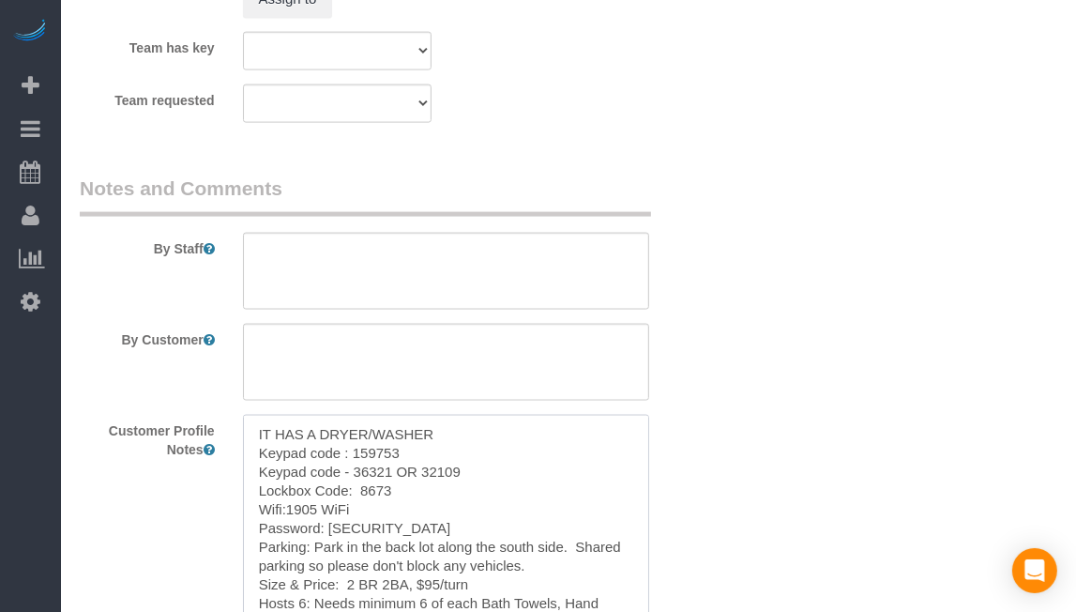
click at [516, 486] on textarea "IT HAS A DRYER/WASHER Keypad code : 159753 Keypad code - 36321 OR 32109 Lockbox…" at bounding box center [446, 518] width 406 height 207
click at [619, 247] on textarea at bounding box center [446, 271] width 406 height 77
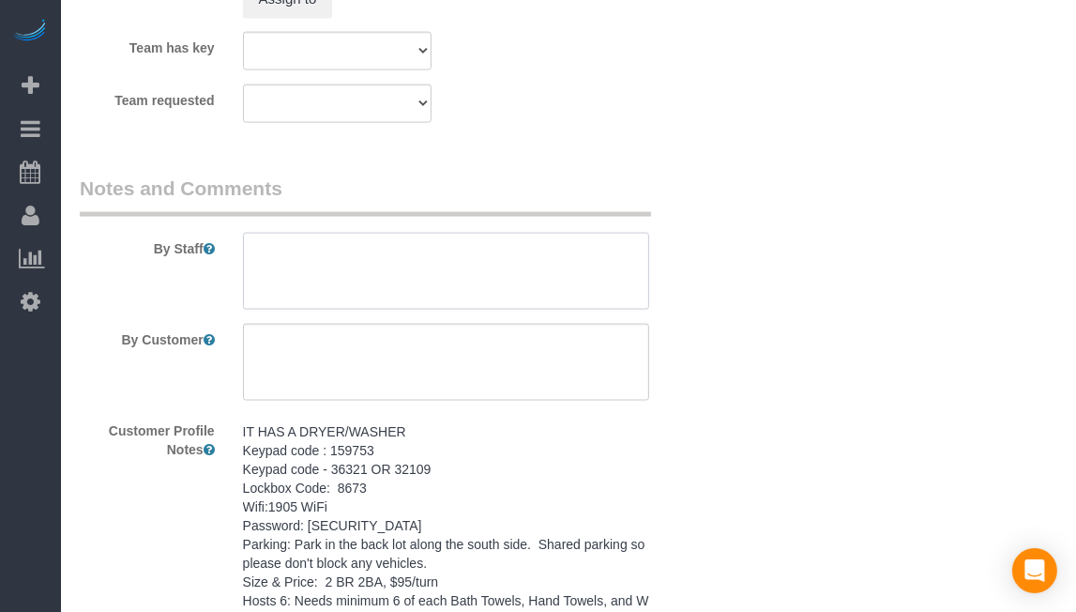
paste textarea "IT HAS A DRYER/WASHER Keypad code : 159753 Keypad code - 36321 OR 32109 Lockbox…"
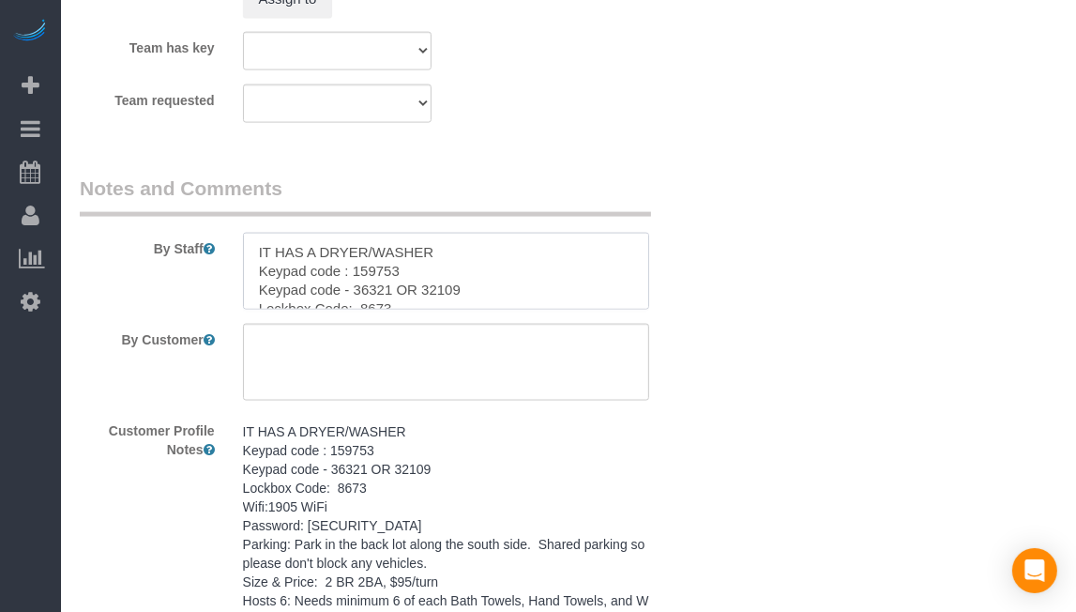
scroll to position [213, 0]
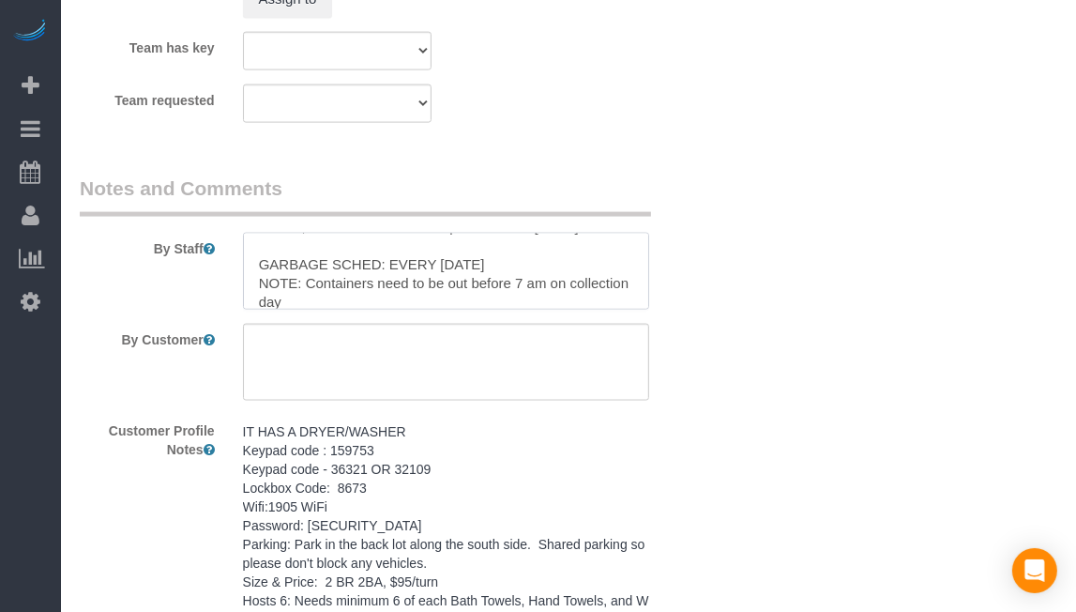
type textarea "IT HAS A DRYER/WASHER Keypad code : 159753 Keypad code - 36321 OR 32109 Lockbox…"
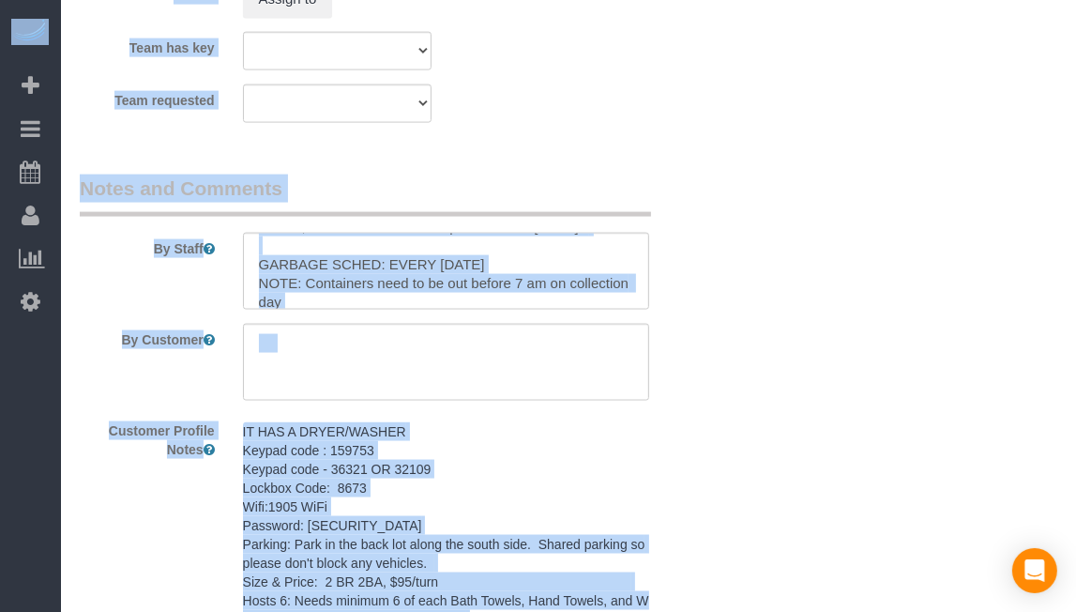
drag, startPoint x: 1075, startPoint y: 511, endPoint x: 1089, endPoint y: 344, distance: 167.6
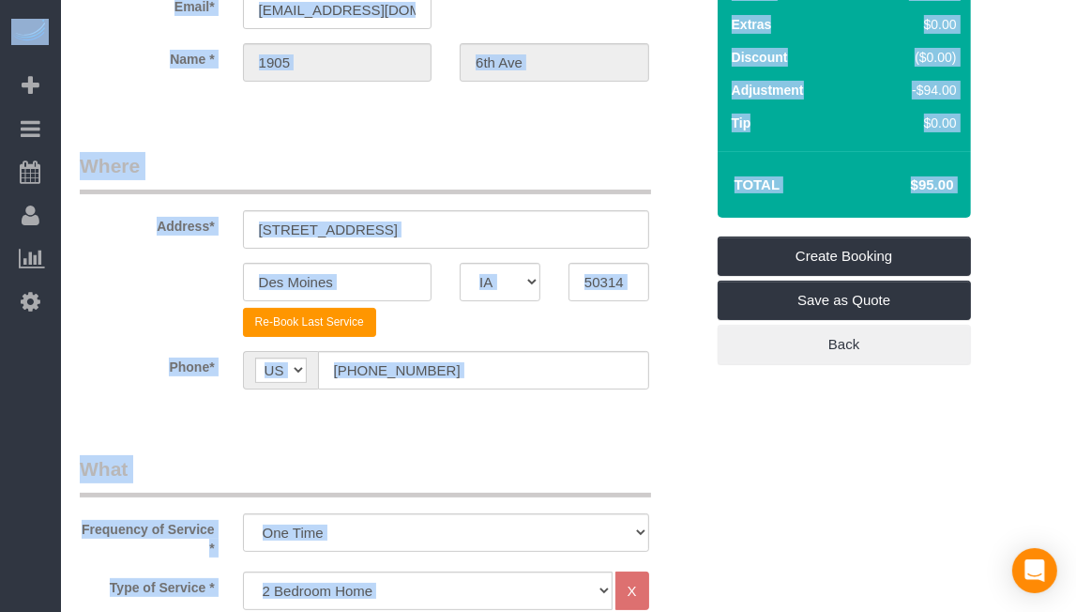
scroll to position [0, 0]
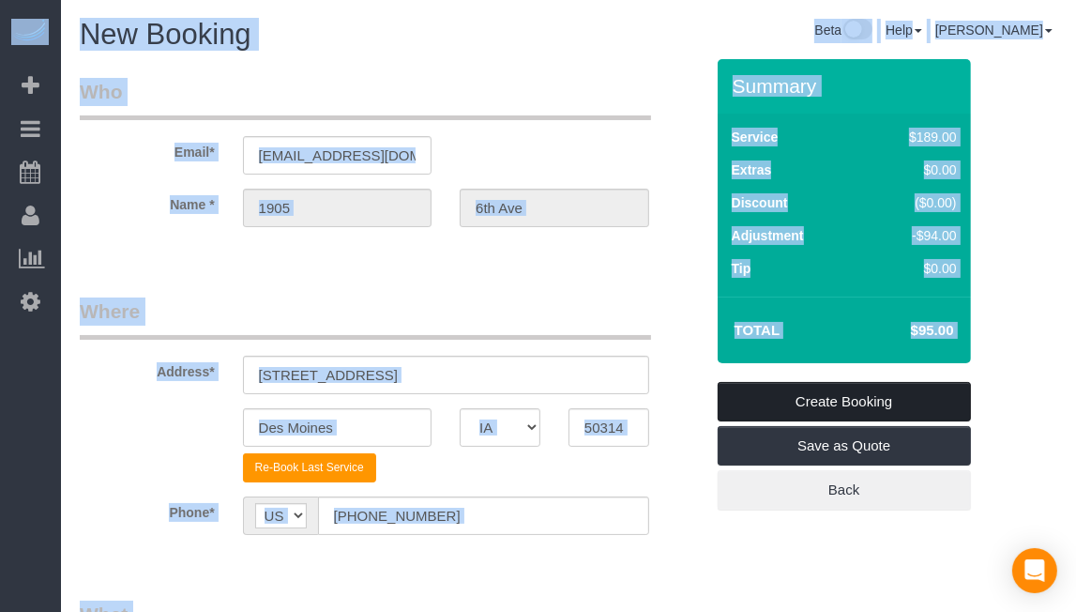
click at [799, 407] on link "Create Booking" at bounding box center [844, 401] width 253 height 39
